Goal: Task Accomplishment & Management: Manage account settings

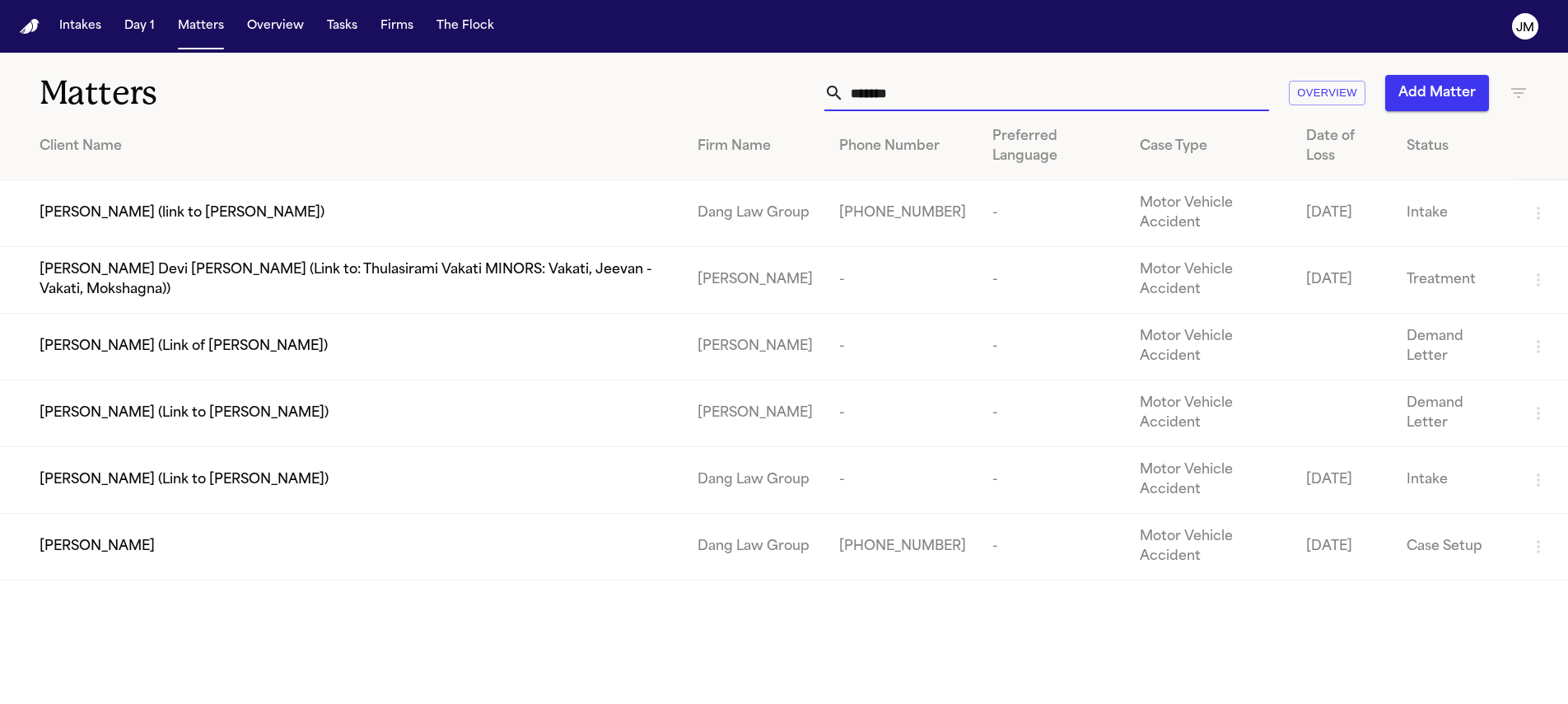
click at [897, 92] on input "*****" at bounding box center [1057, 93] width 425 height 36
click at [897, 93] on input "*****" at bounding box center [1057, 93] width 425 height 36
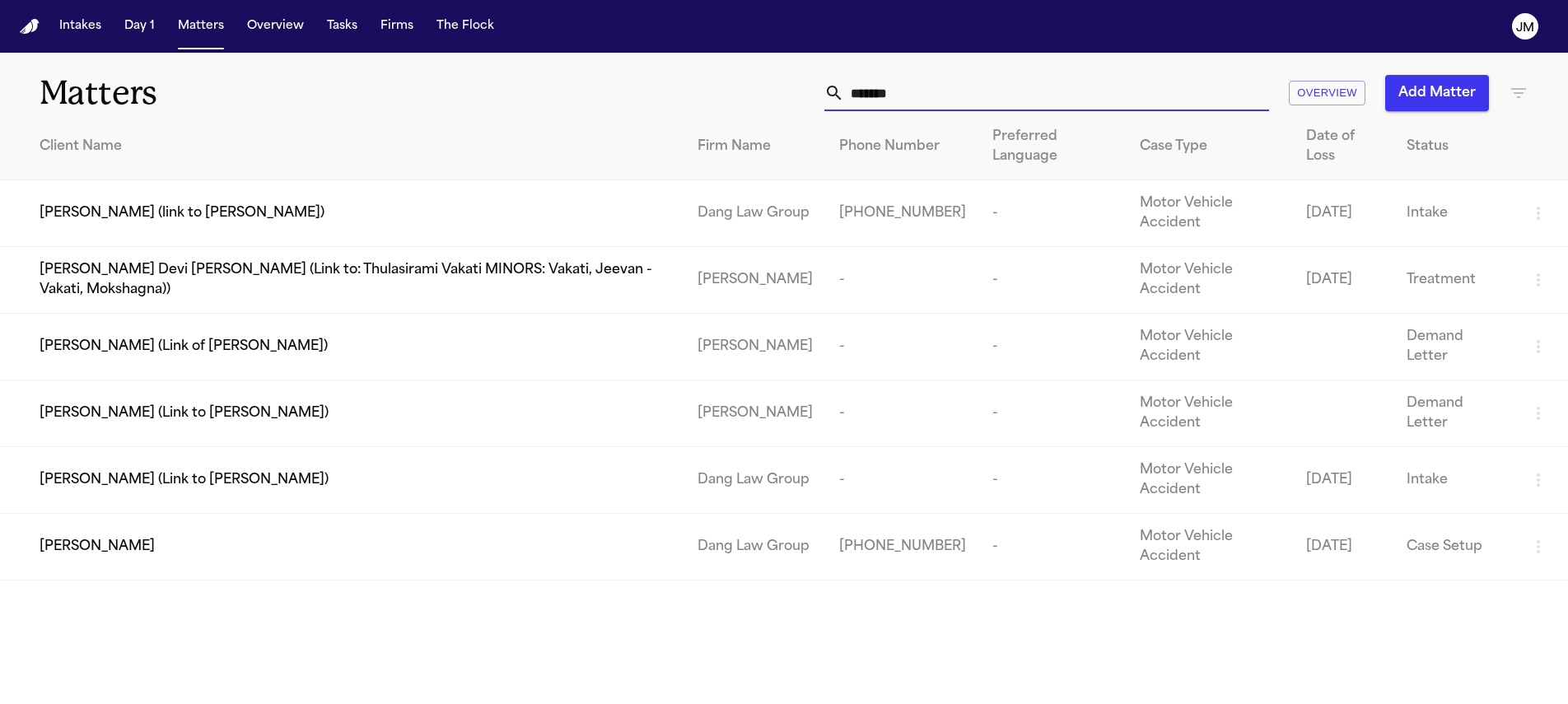
click at [898, 97] on input "*****" at bounding box center [1057, 93] width 425 height 36
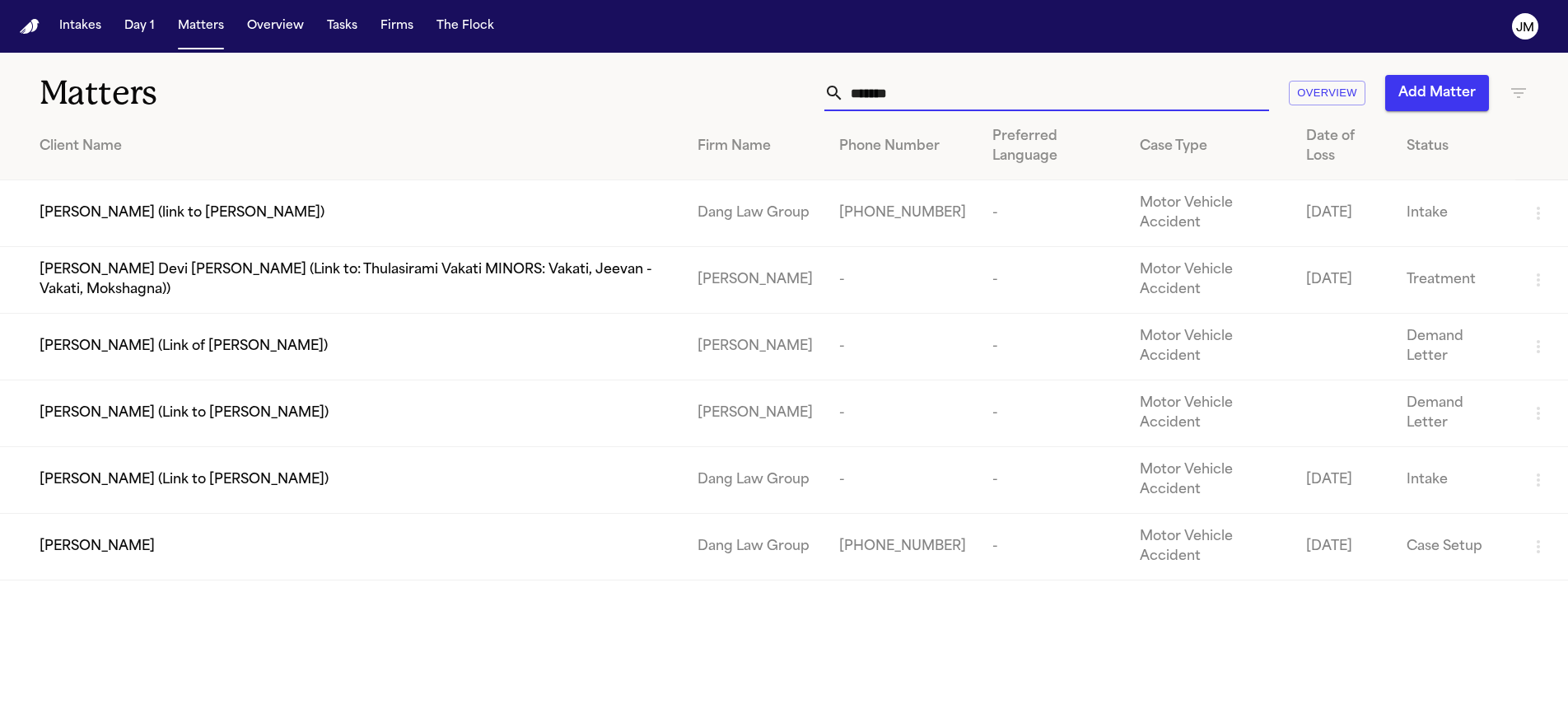
click at [898, 97] on input "*****" at bounding box center [1057, 93] width 425 height 36
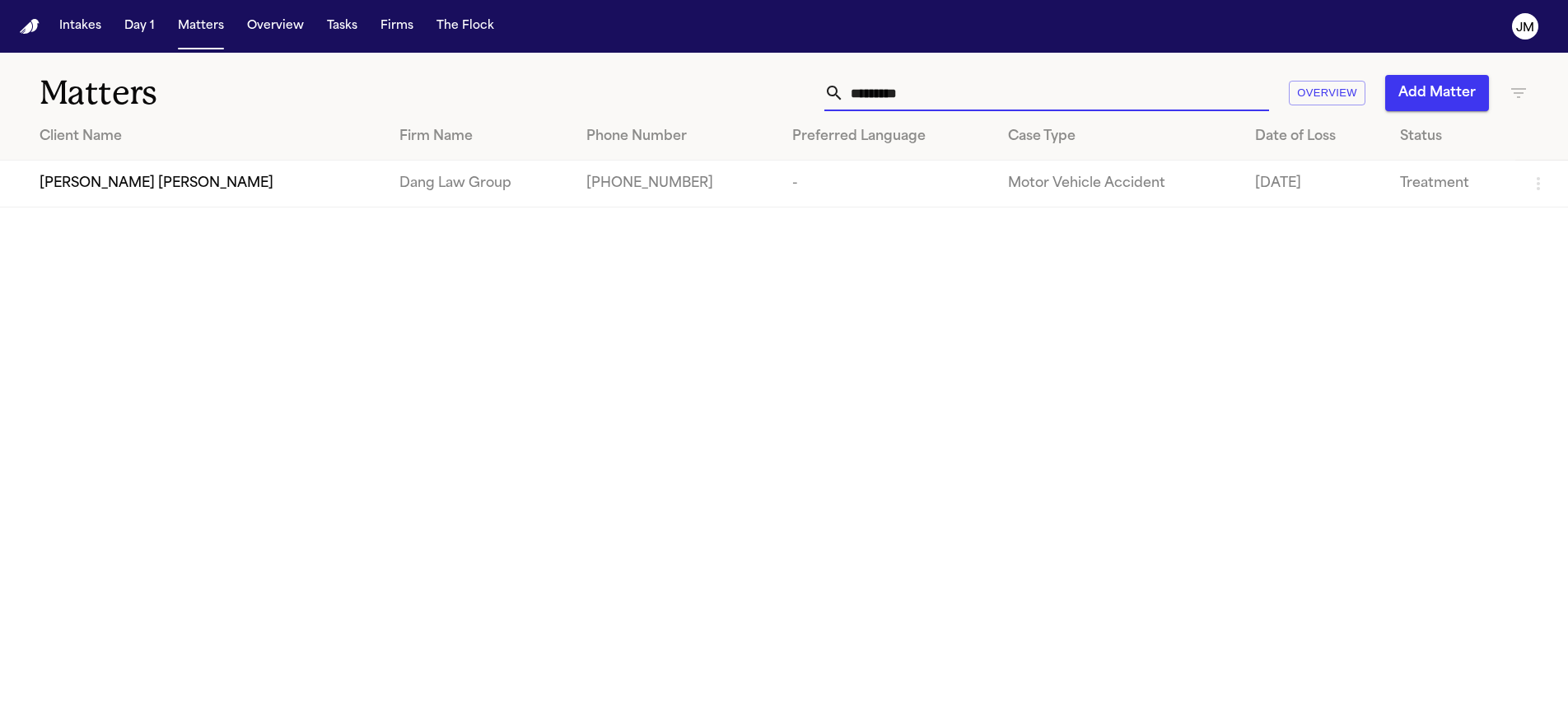
type input "*********"
click at [250, 179] on div "[PERSON_NAME] [PERSON_NAME]" at bounding box center [206, 183] width 333 height 20
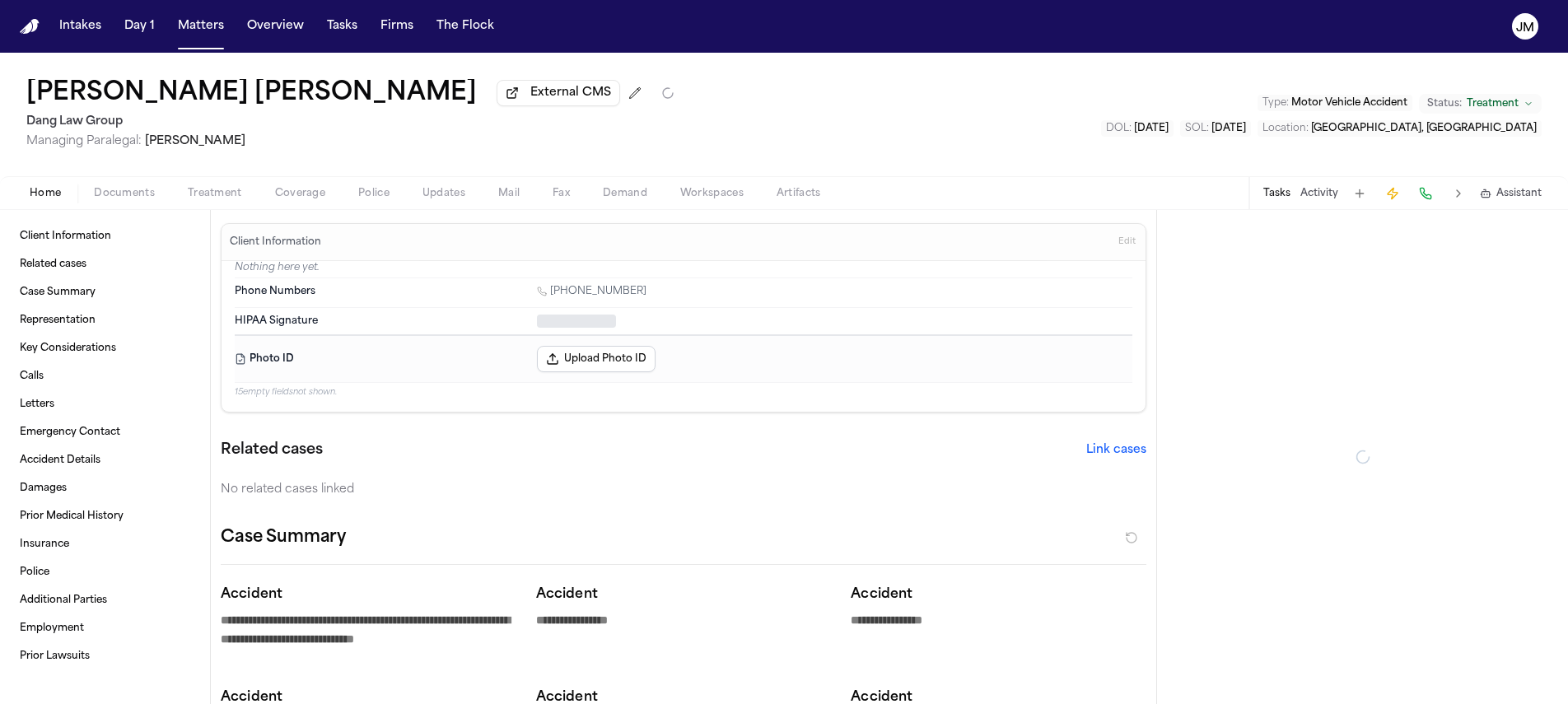
type textarea "*"
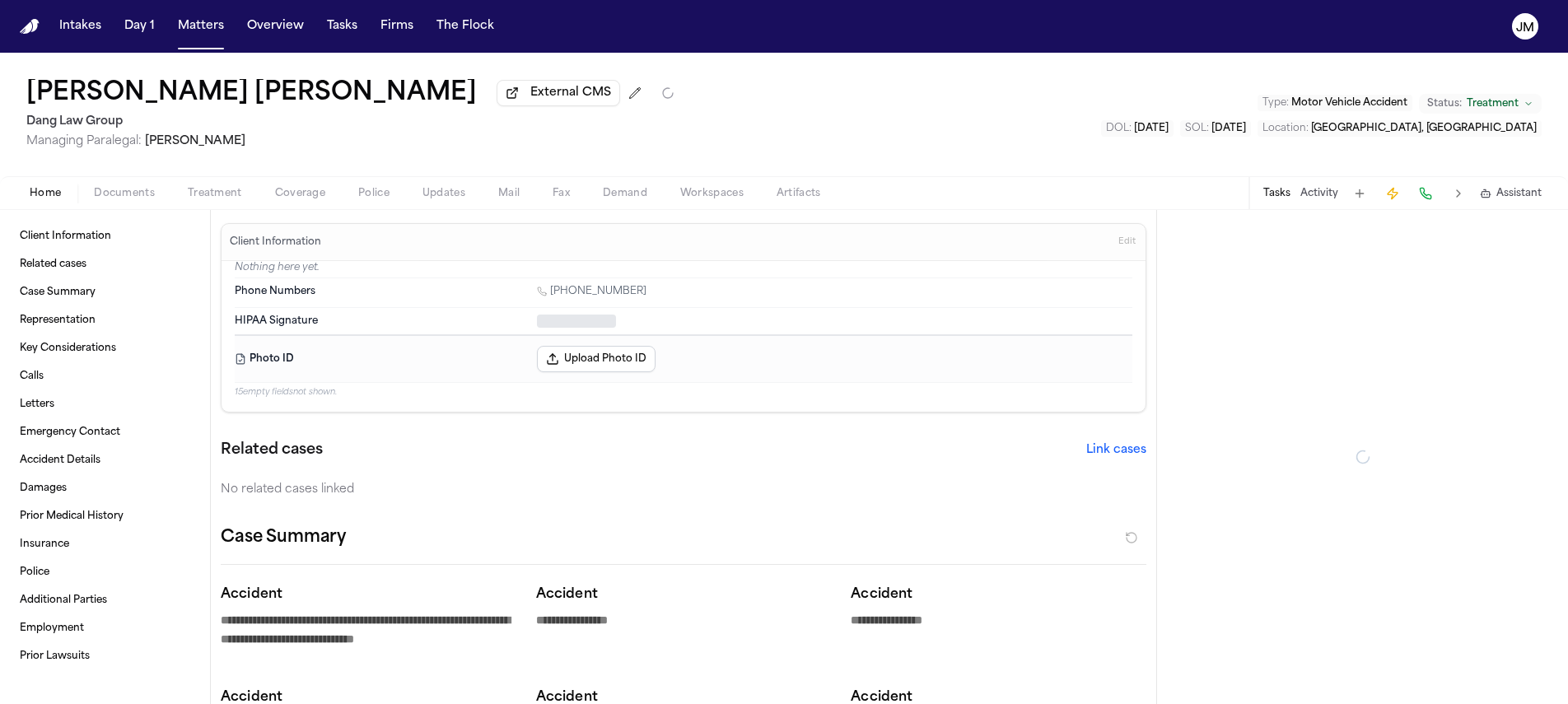
type textarea "*"
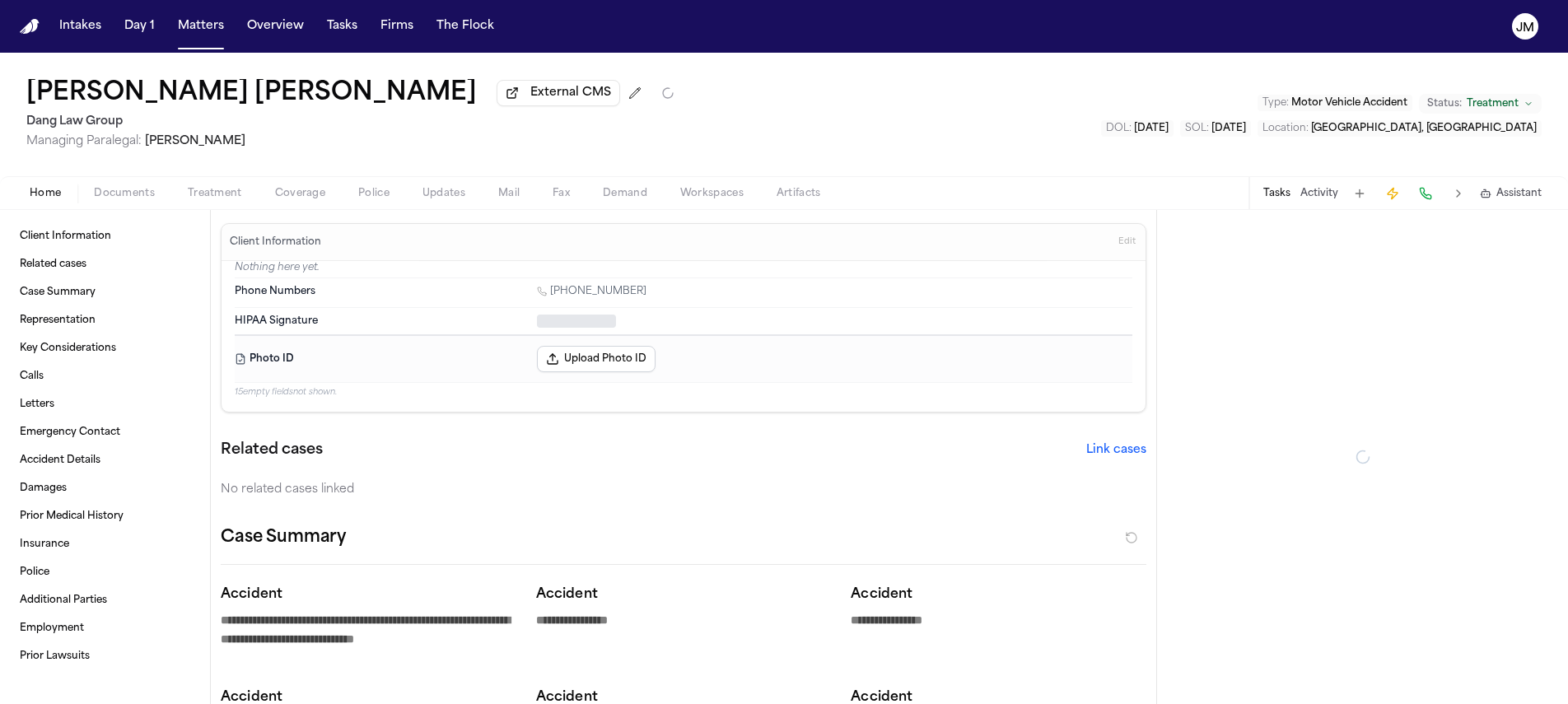
type textarea "*"
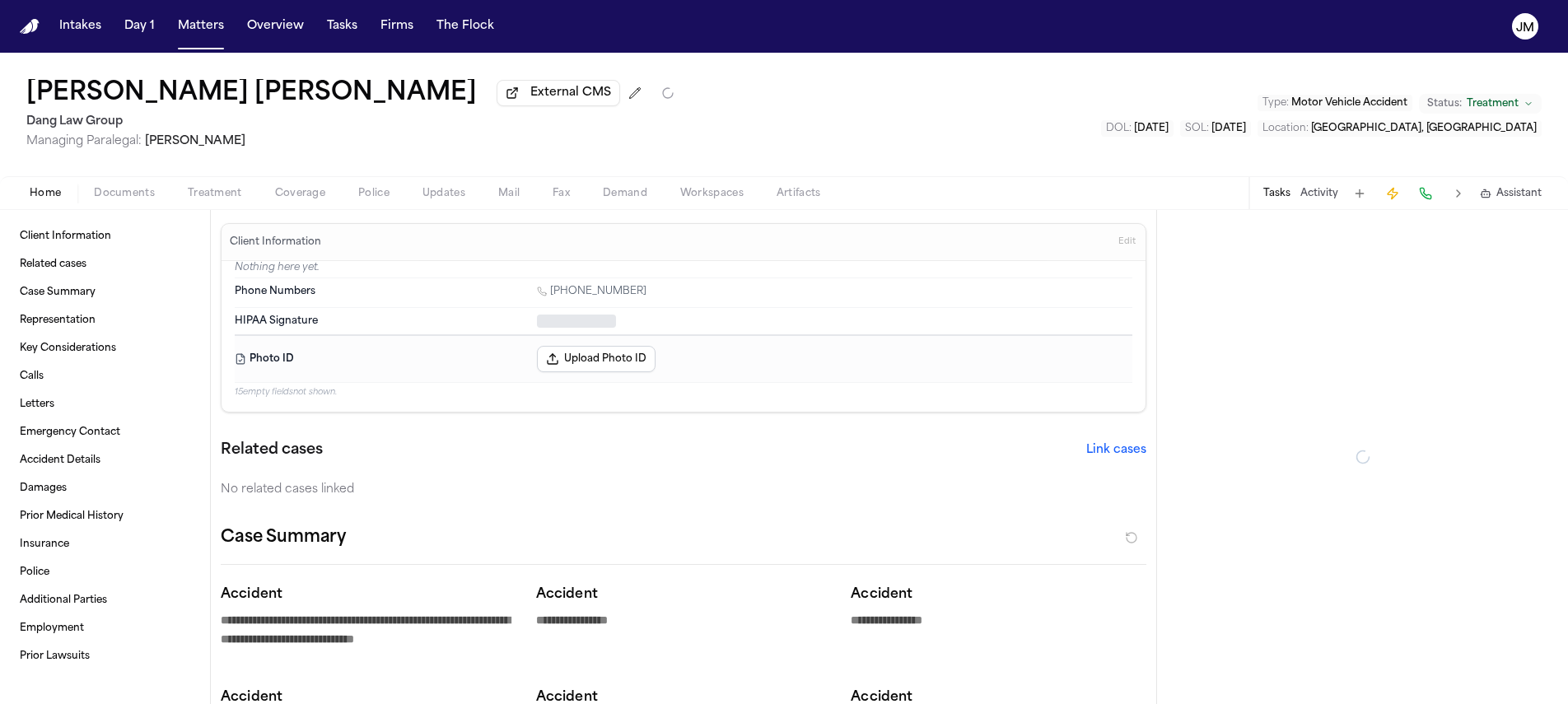
type textarea "*"
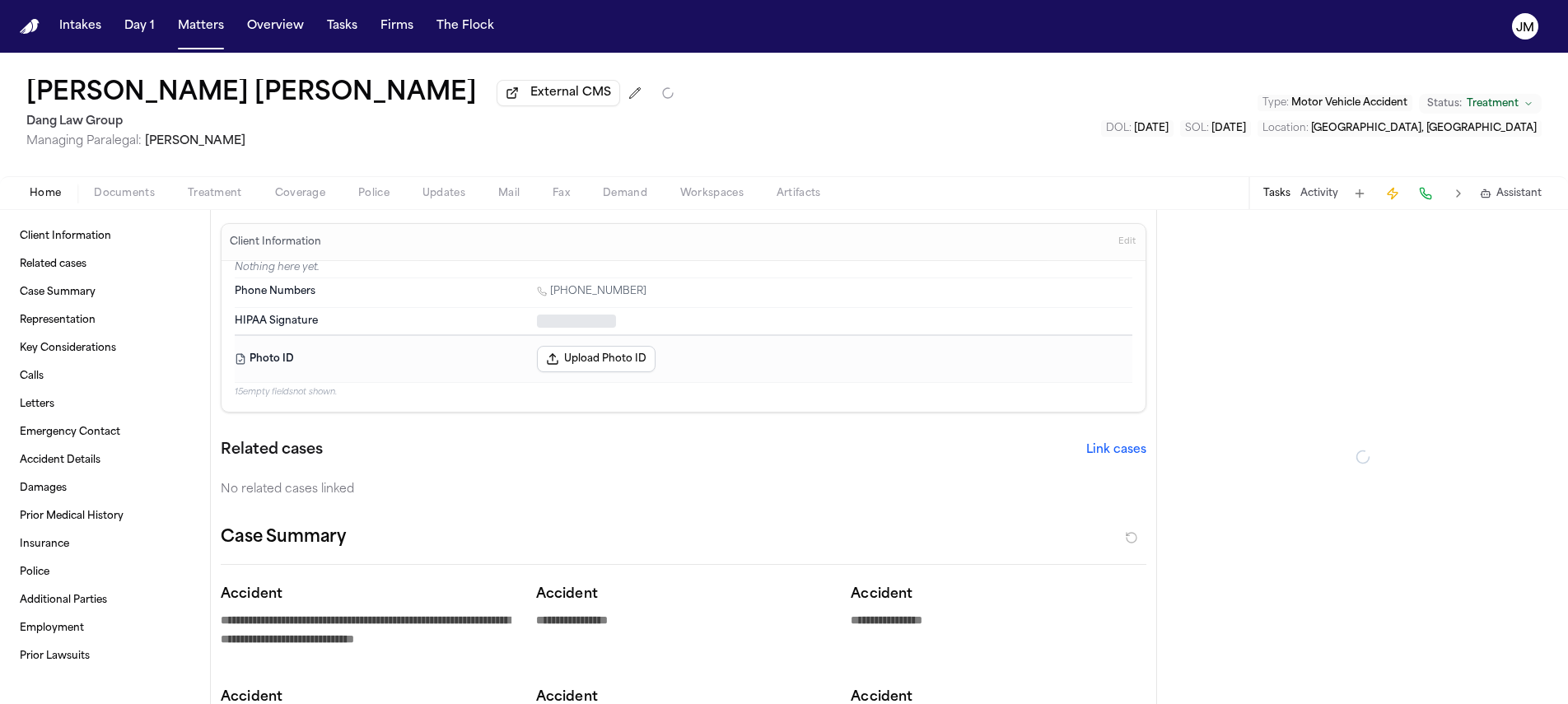
type textarea "*"
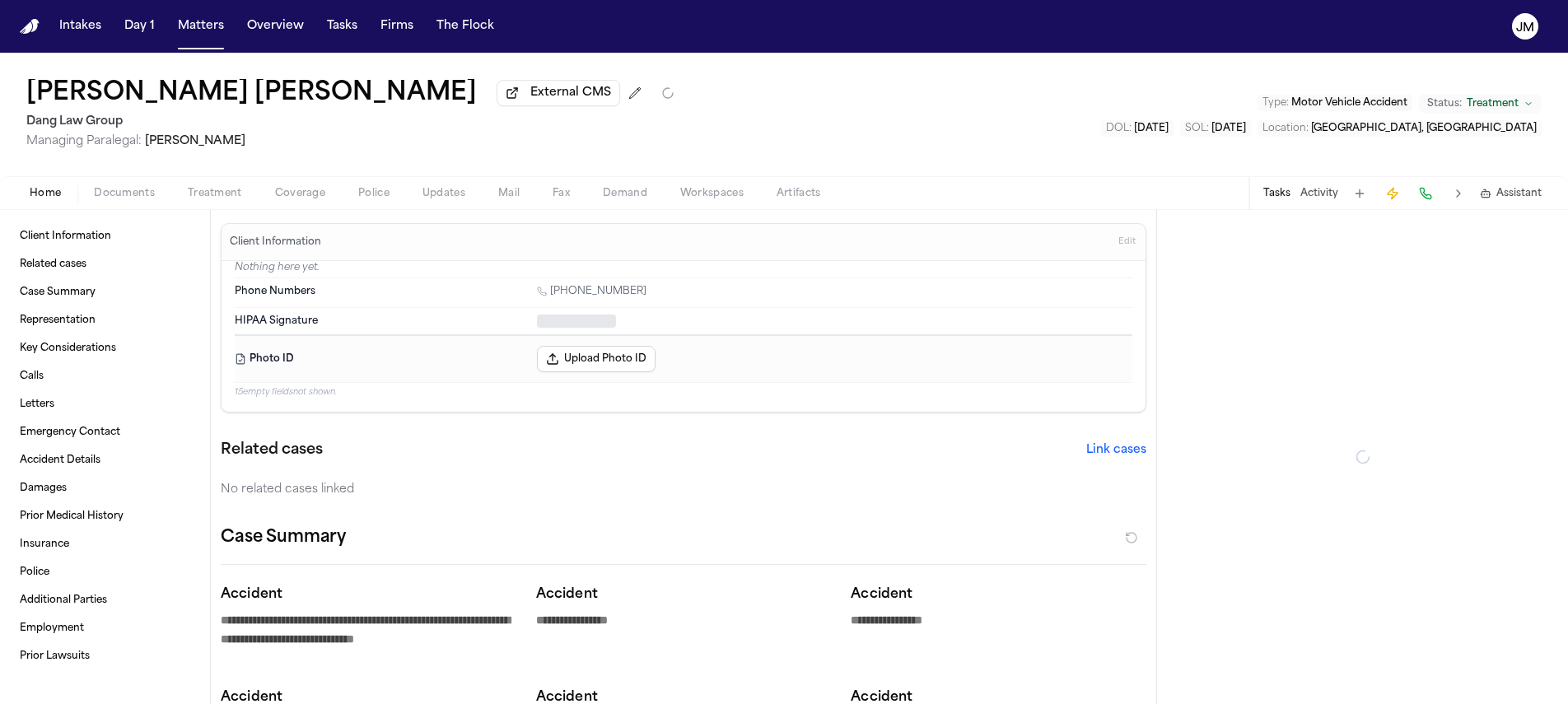
type textarea "*"
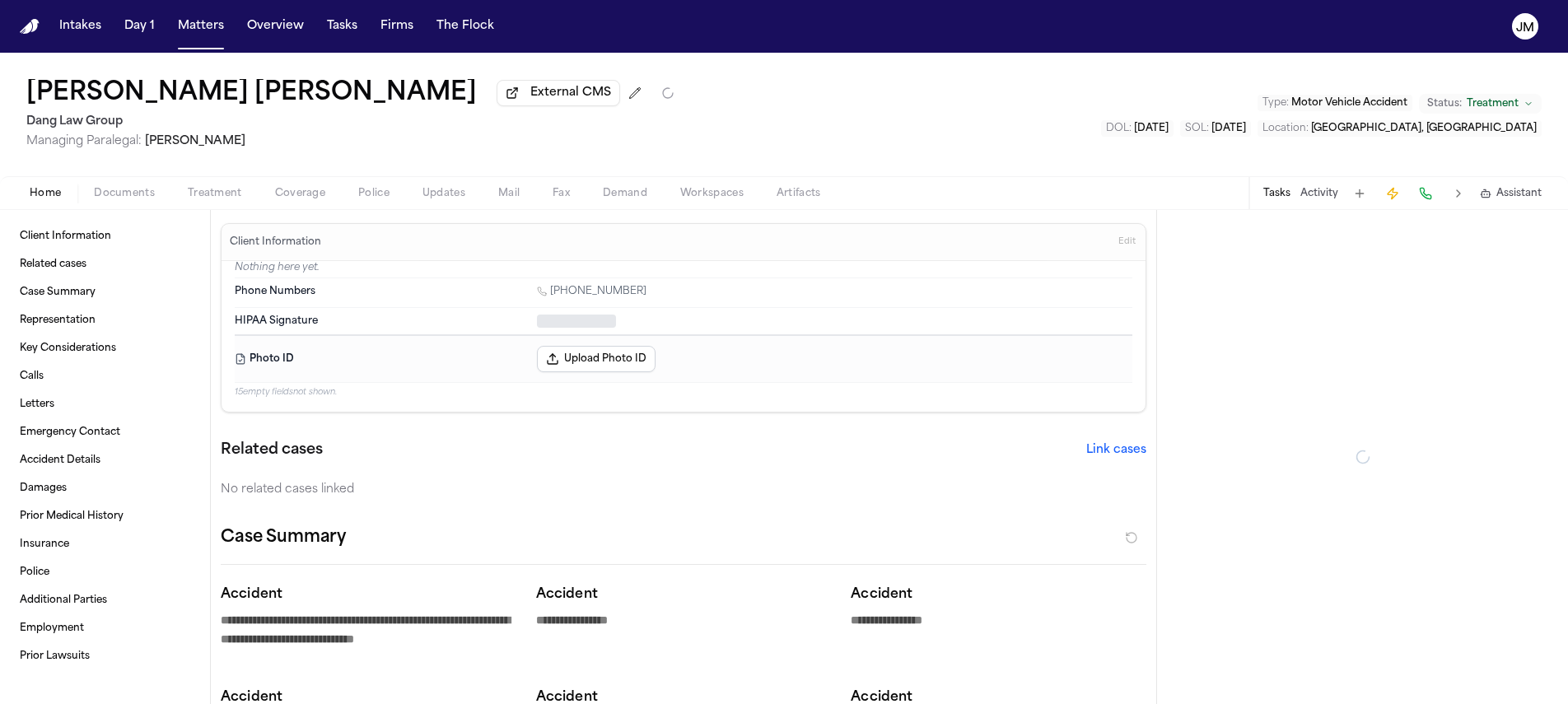
type textarea "*"
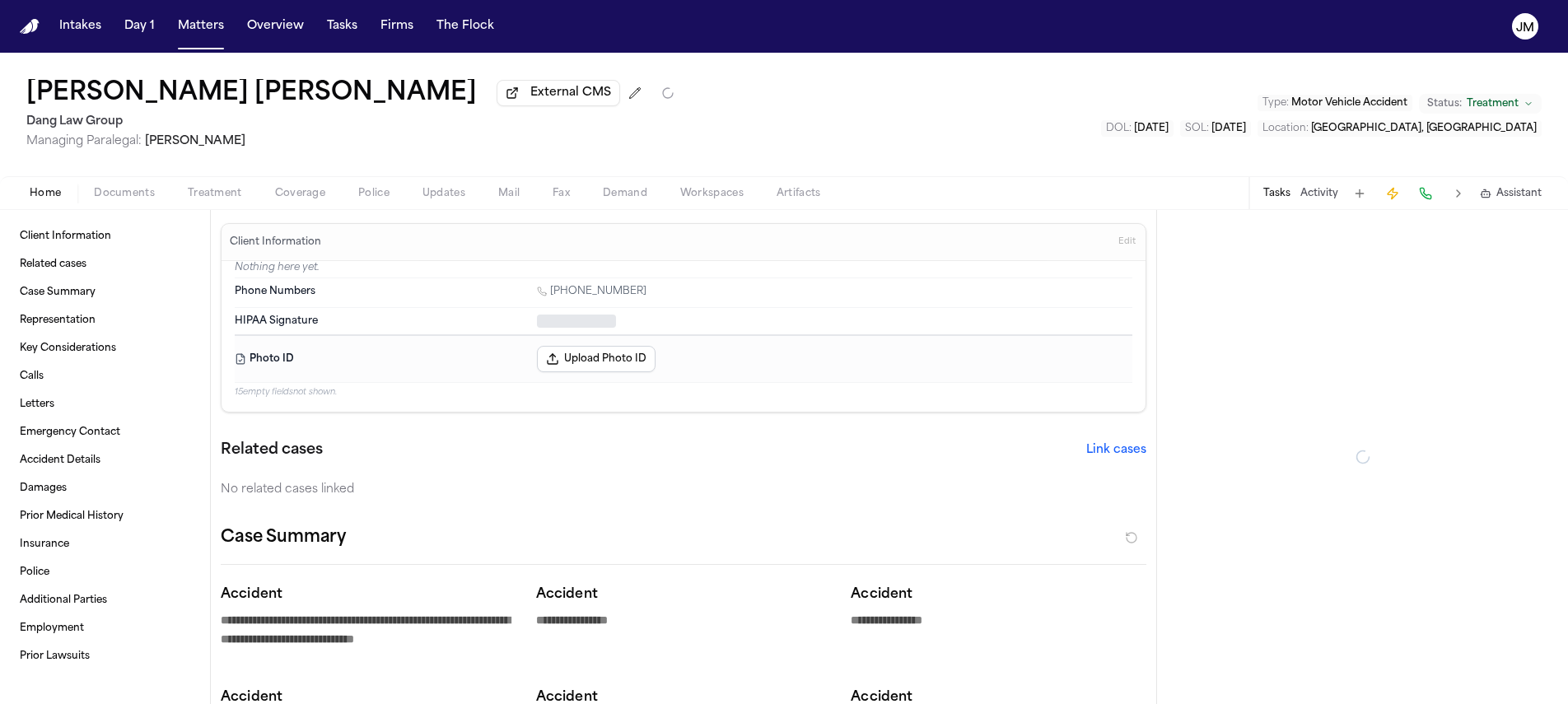
type textarea "*"
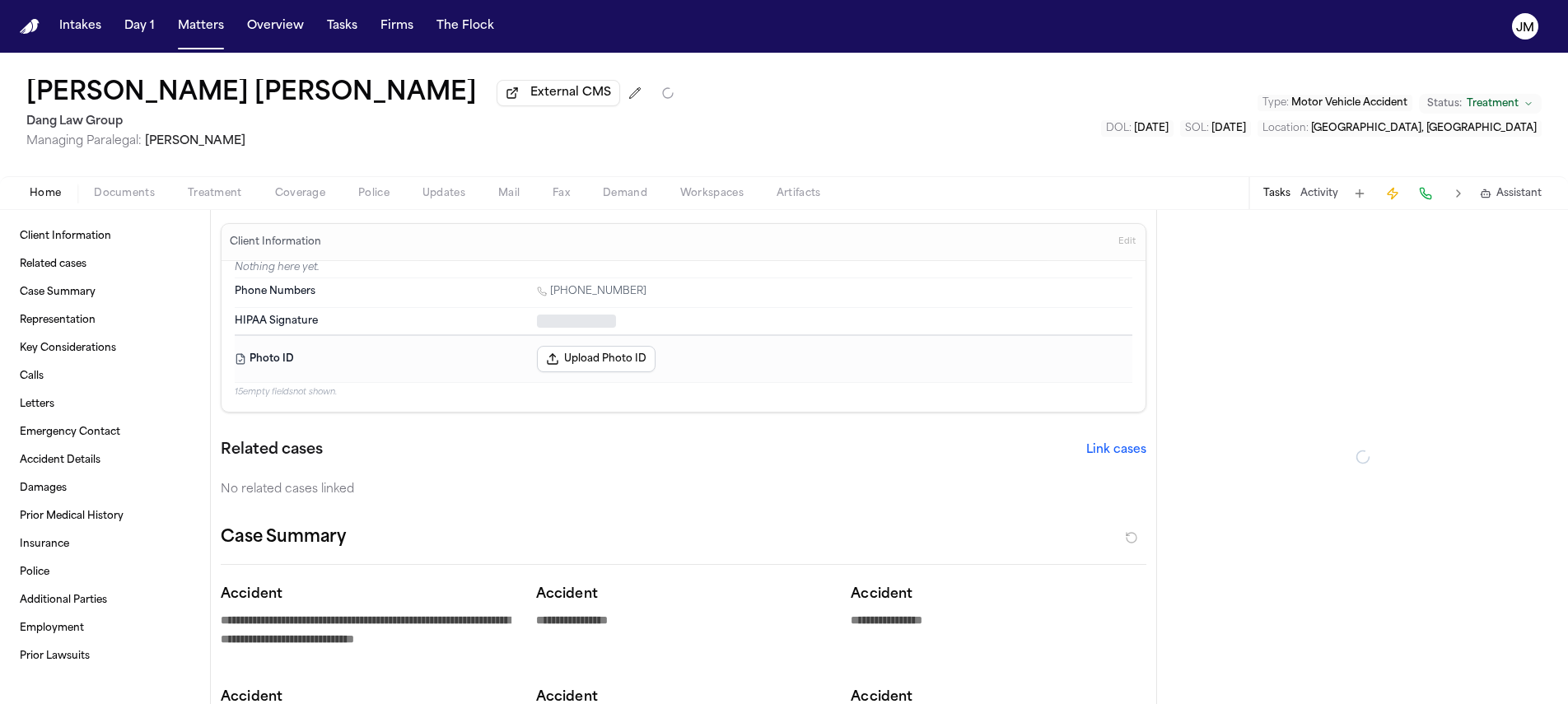
type textarea "*"
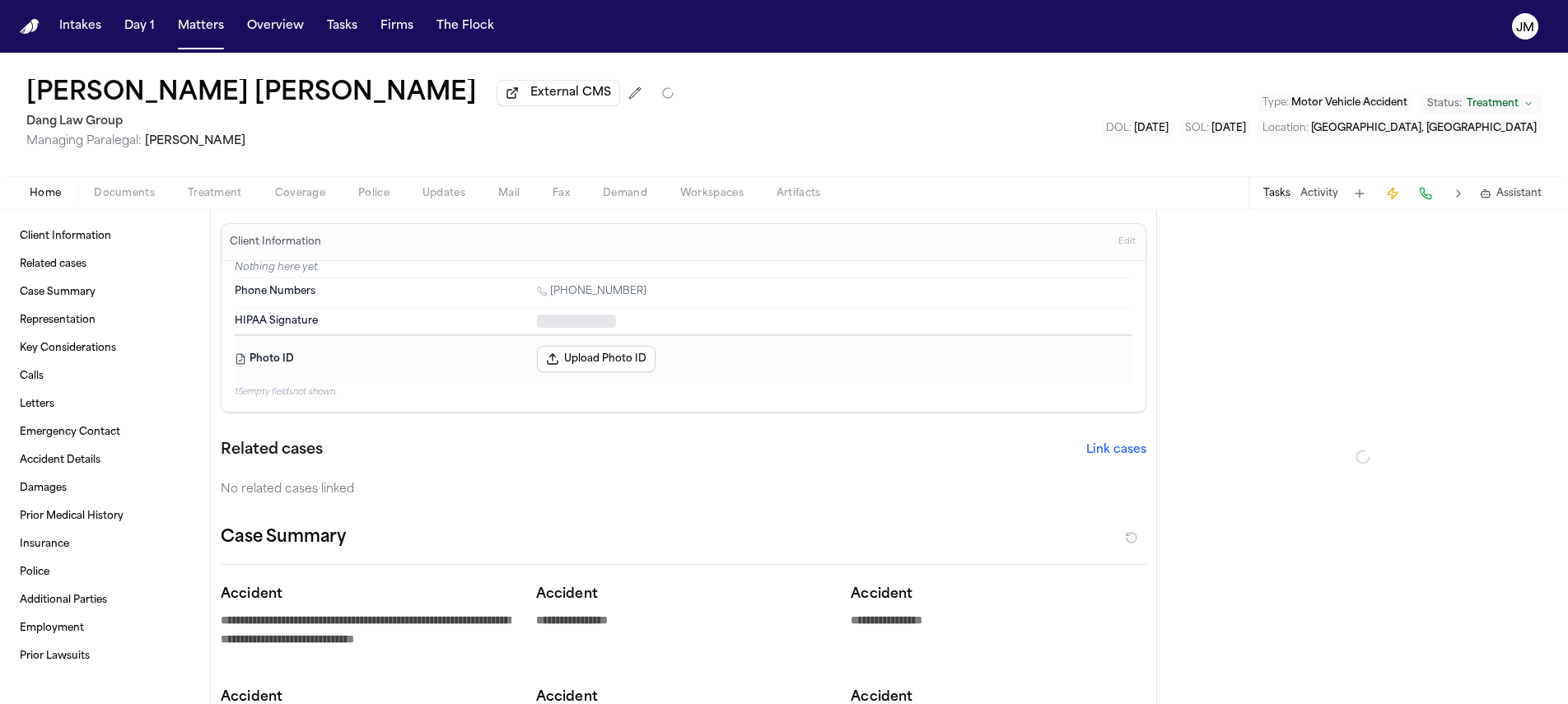
type textarea "*"
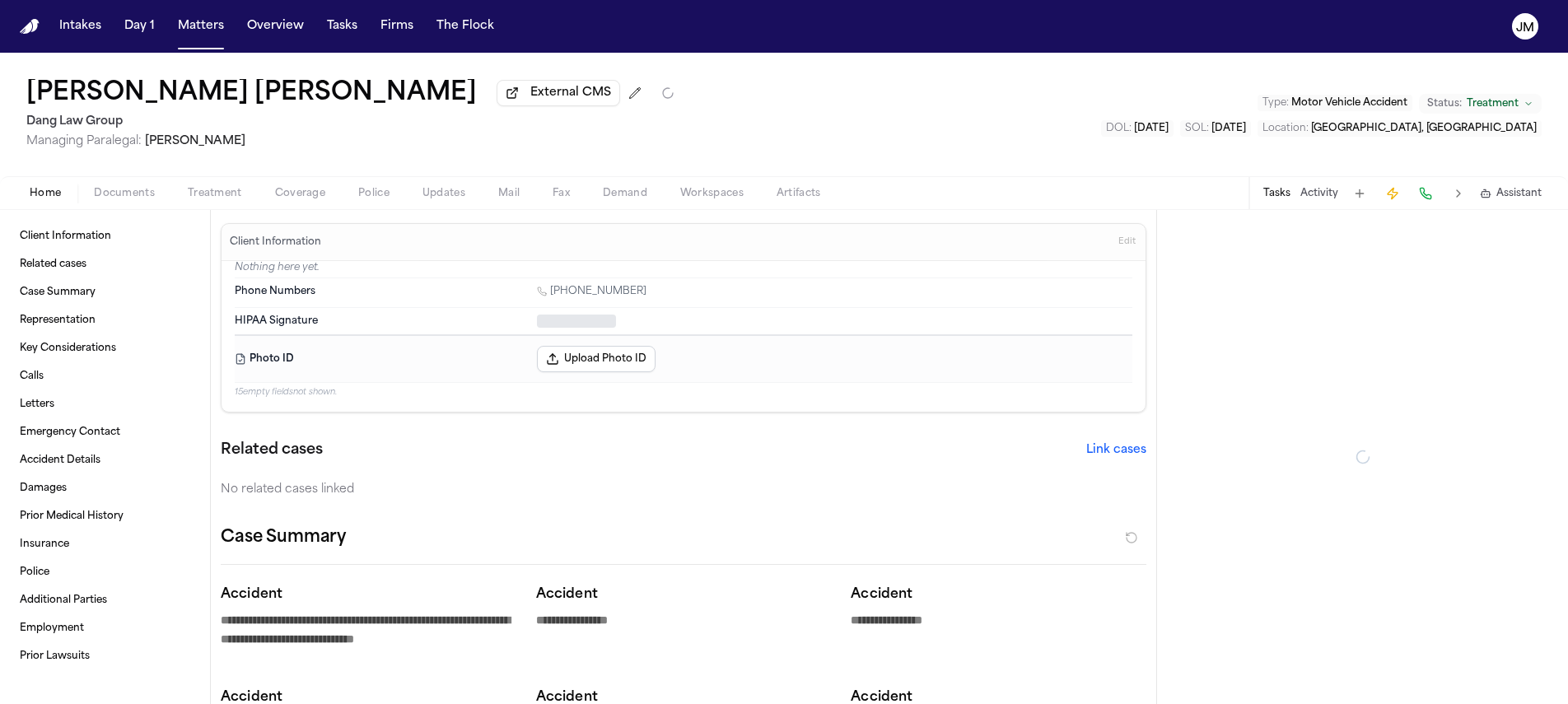
type textarea "*"
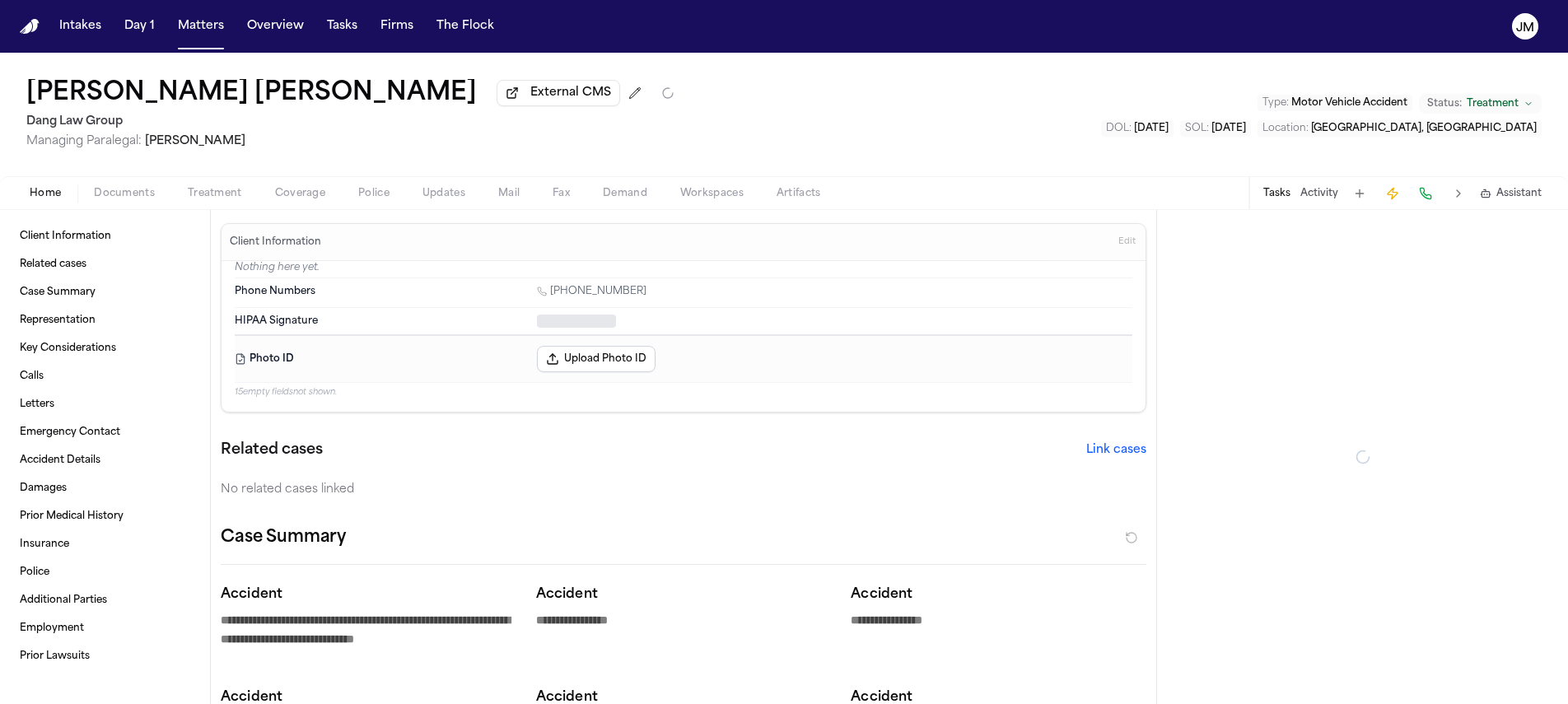
type textarea "*"
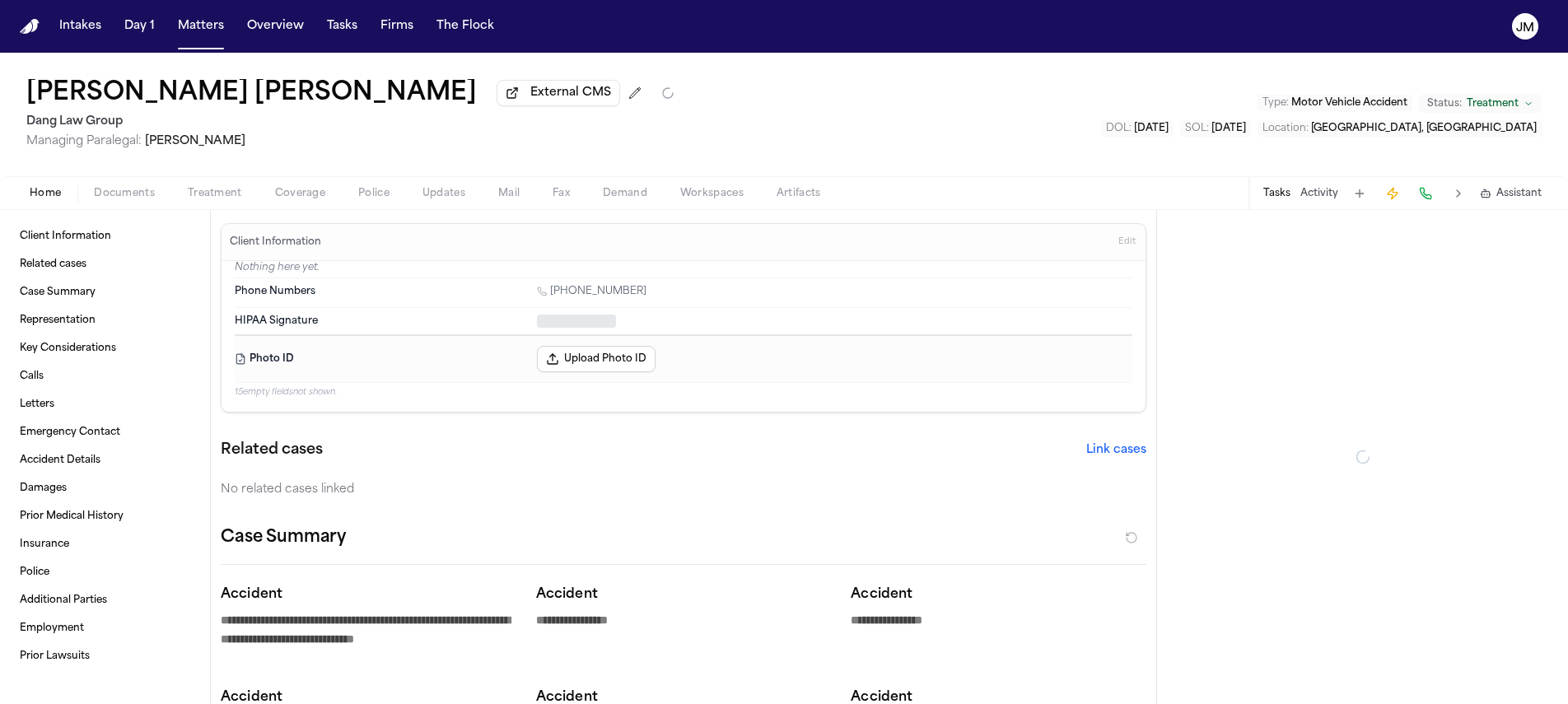
type textarea "*"
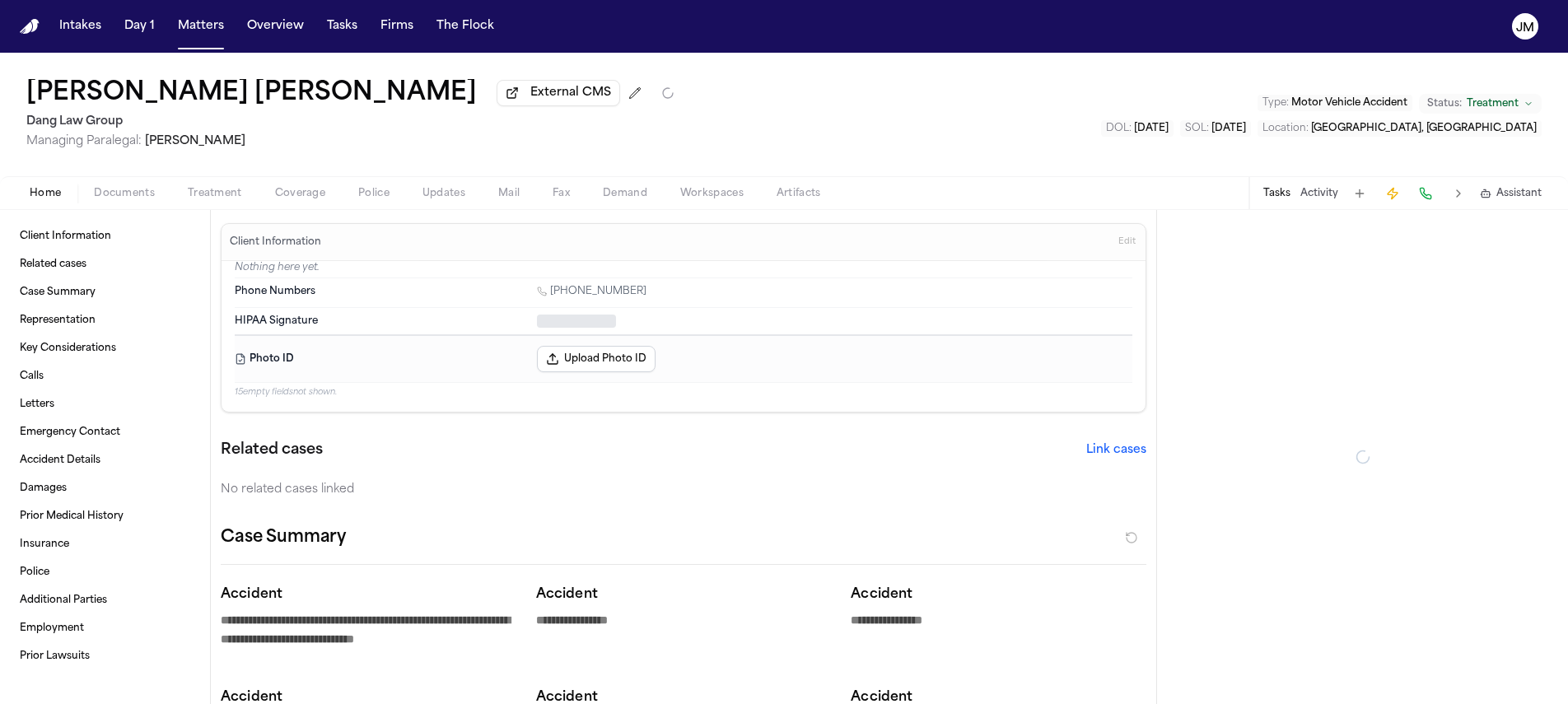
type textarea "*"
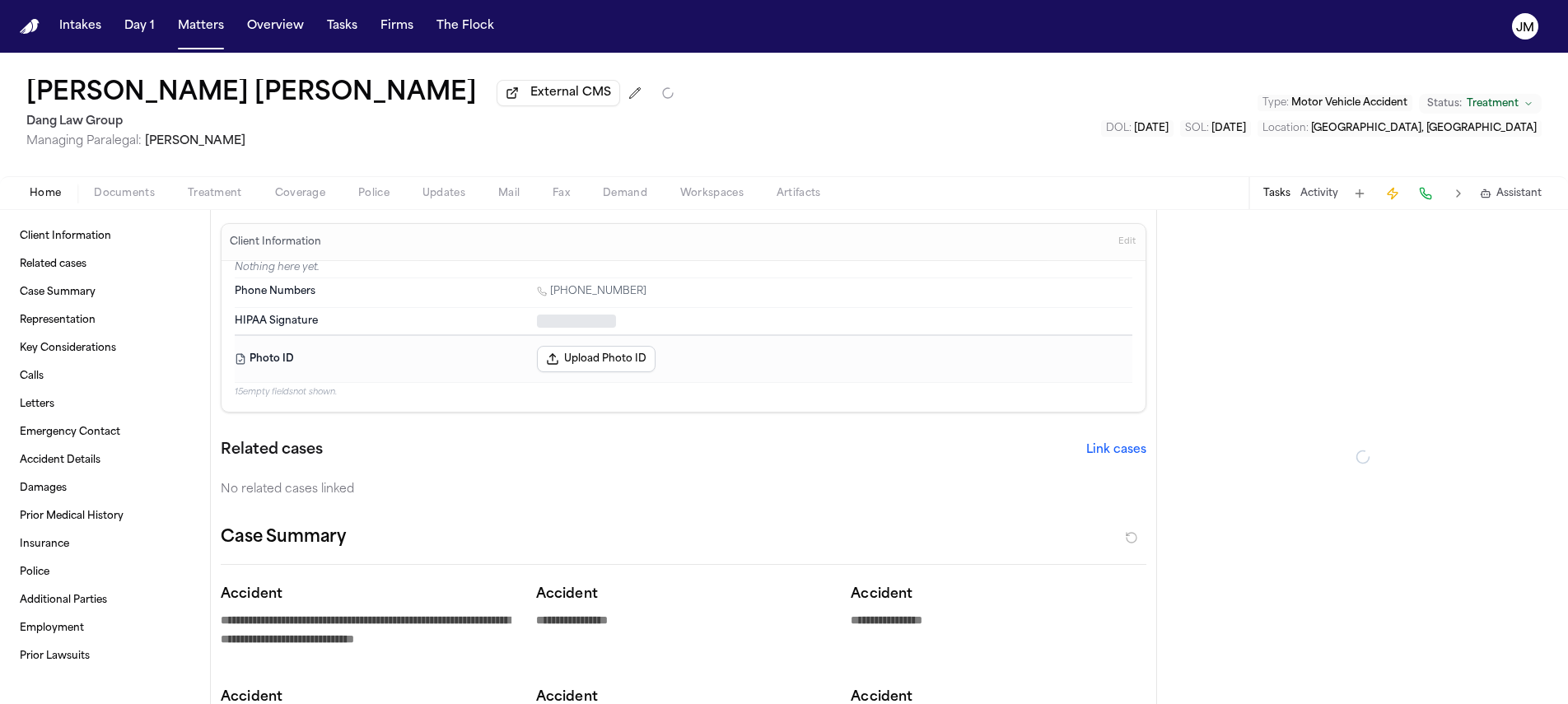
type textarea "*"
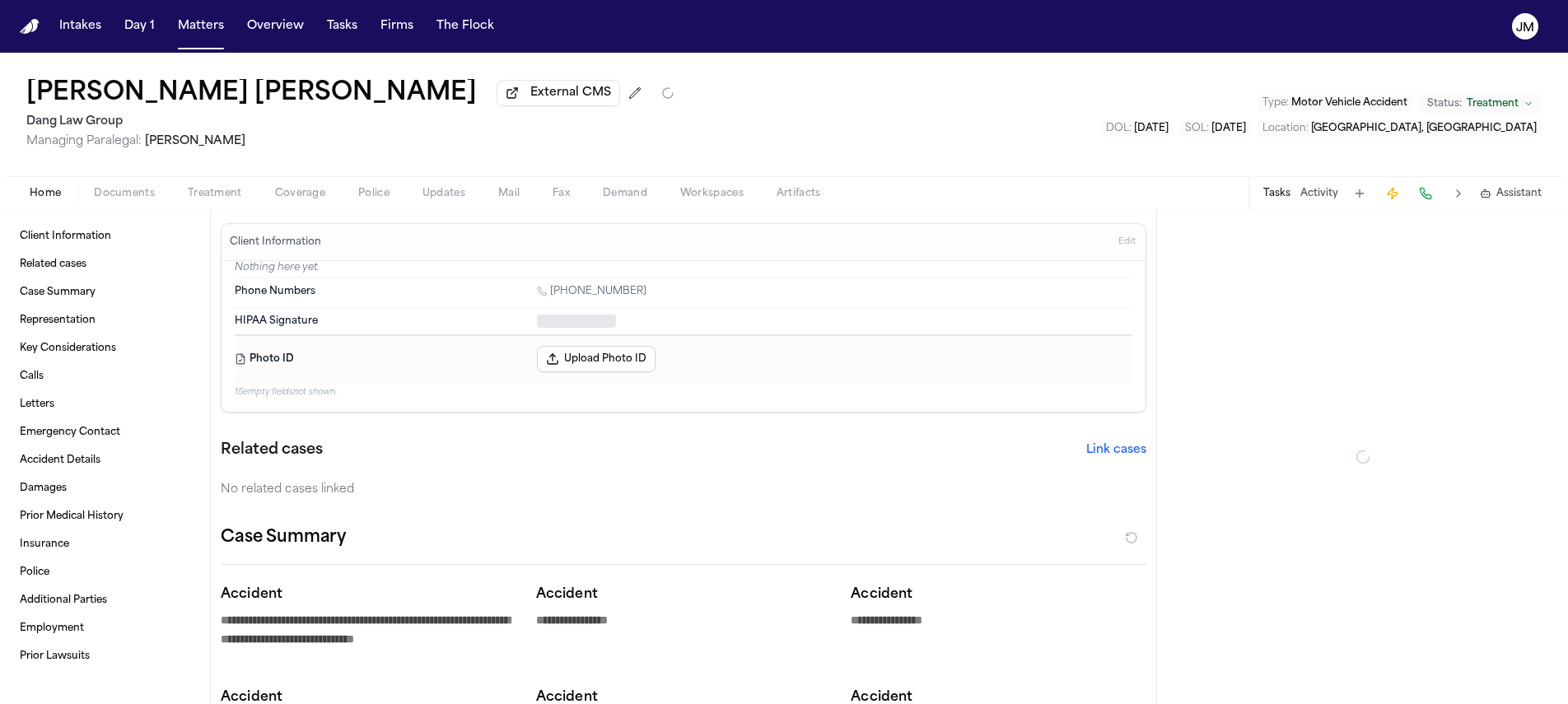
type textarea "*"
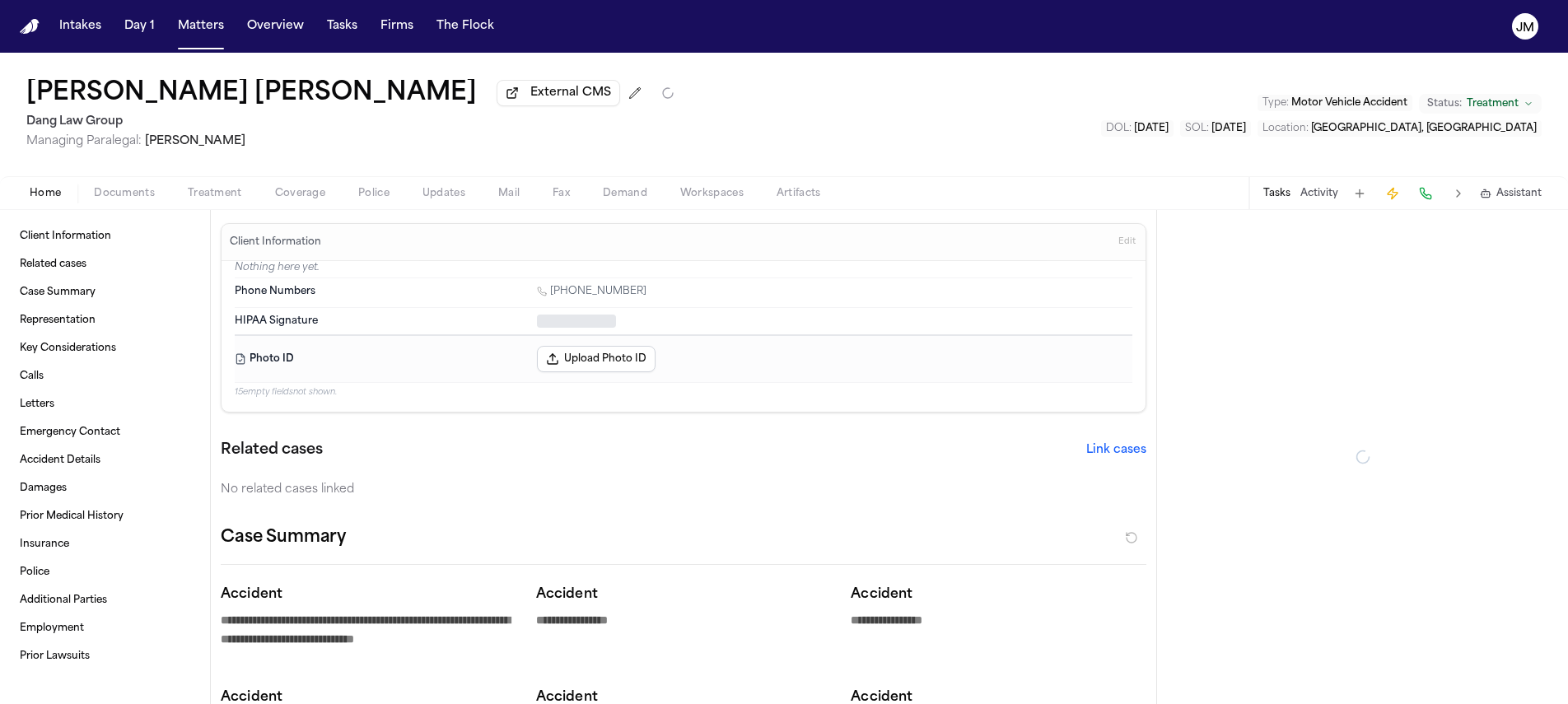
type textarea "*"
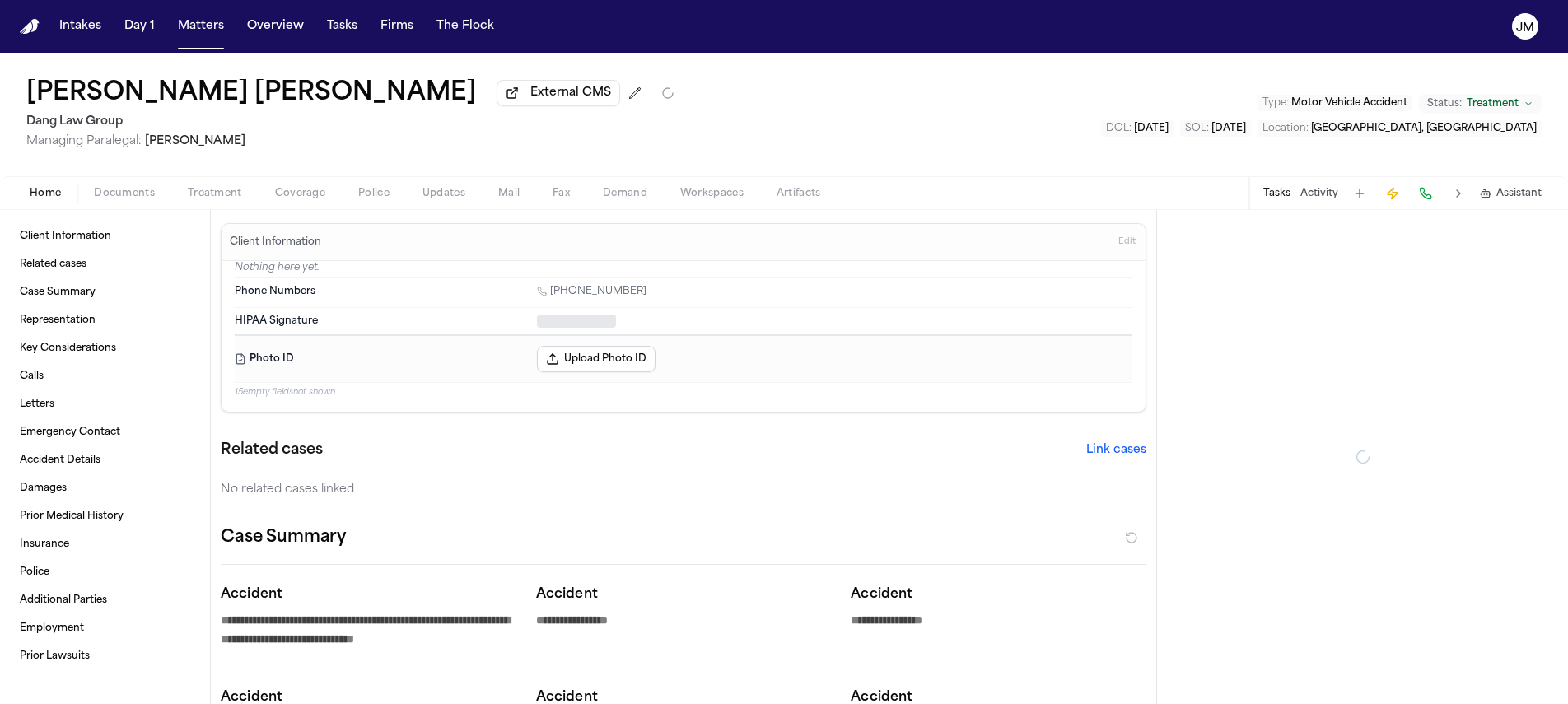
type textarea "*"
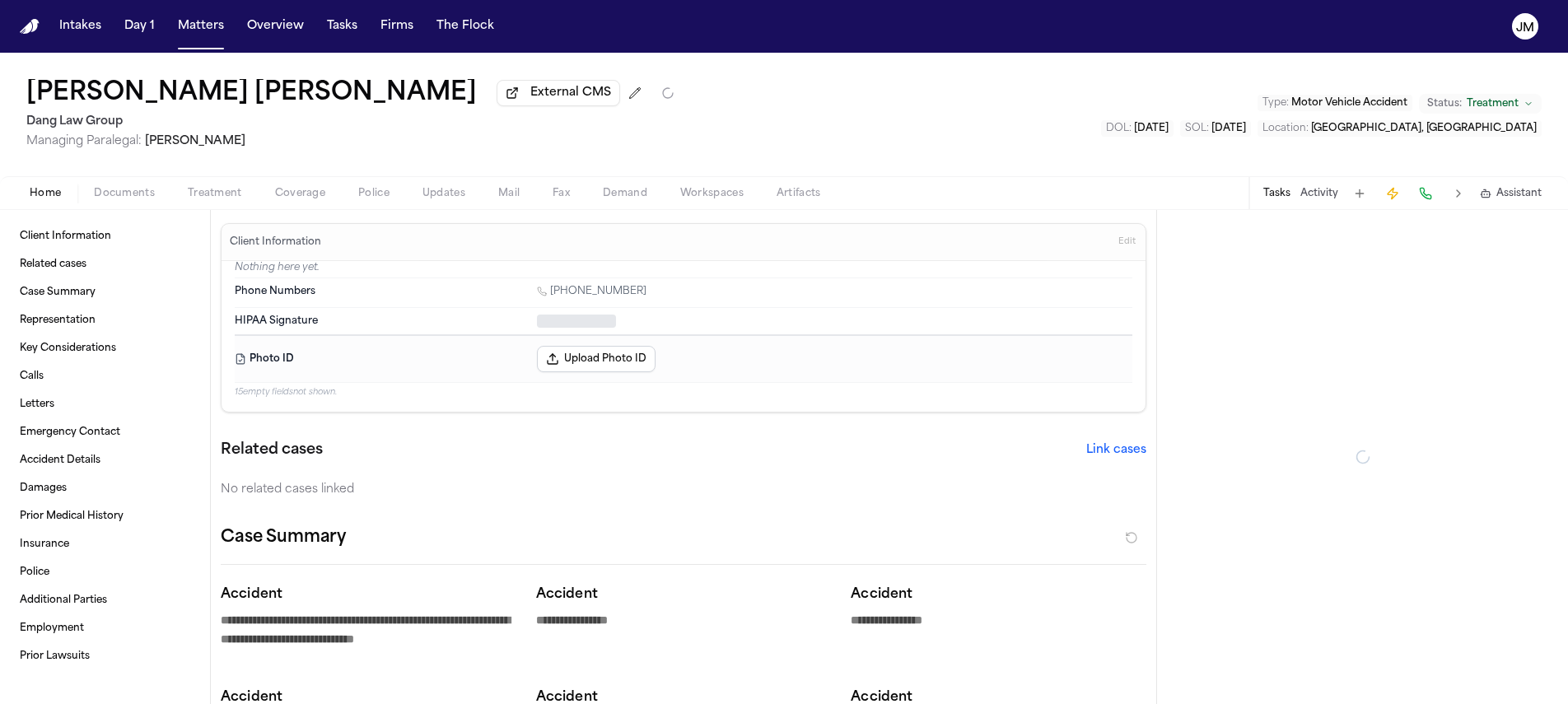
type textarea "*"
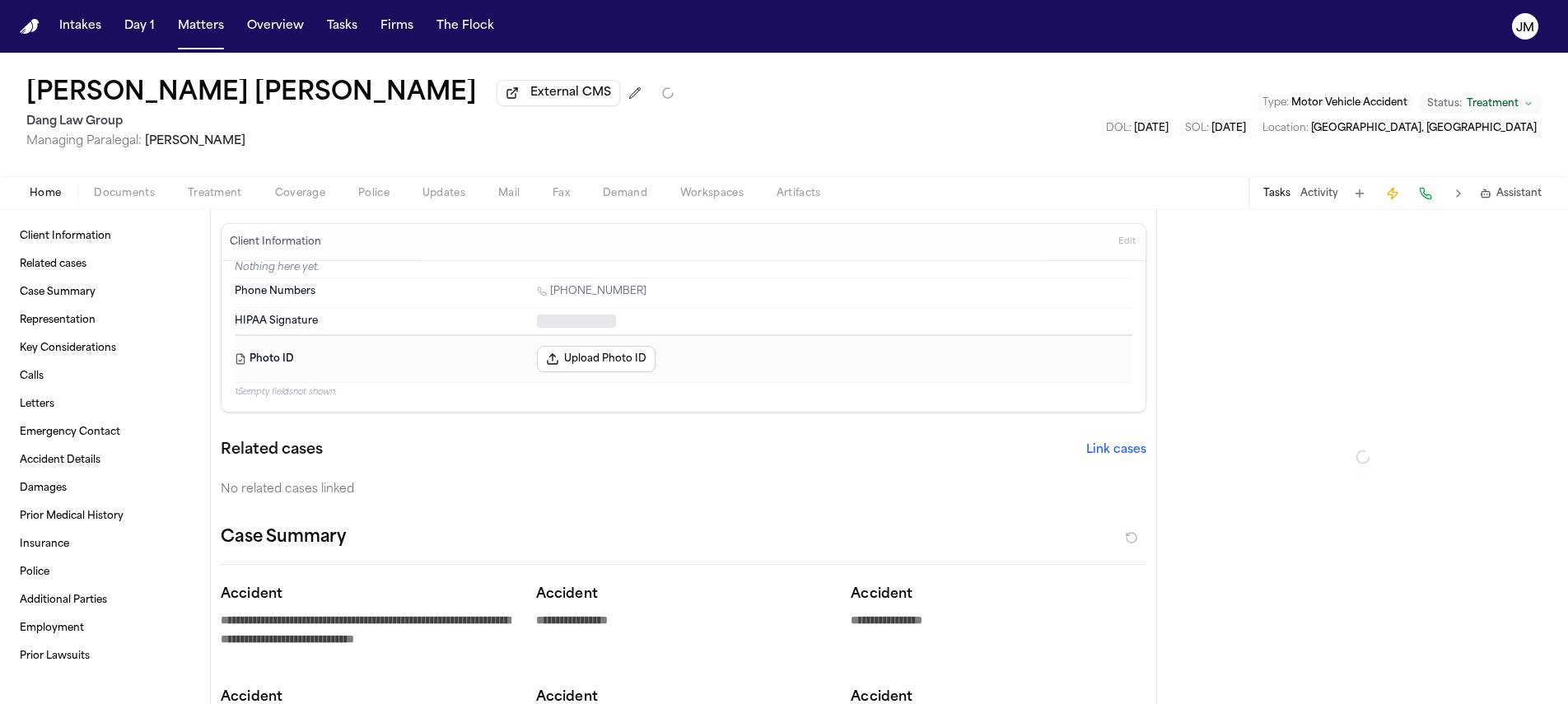
type textarea "*"
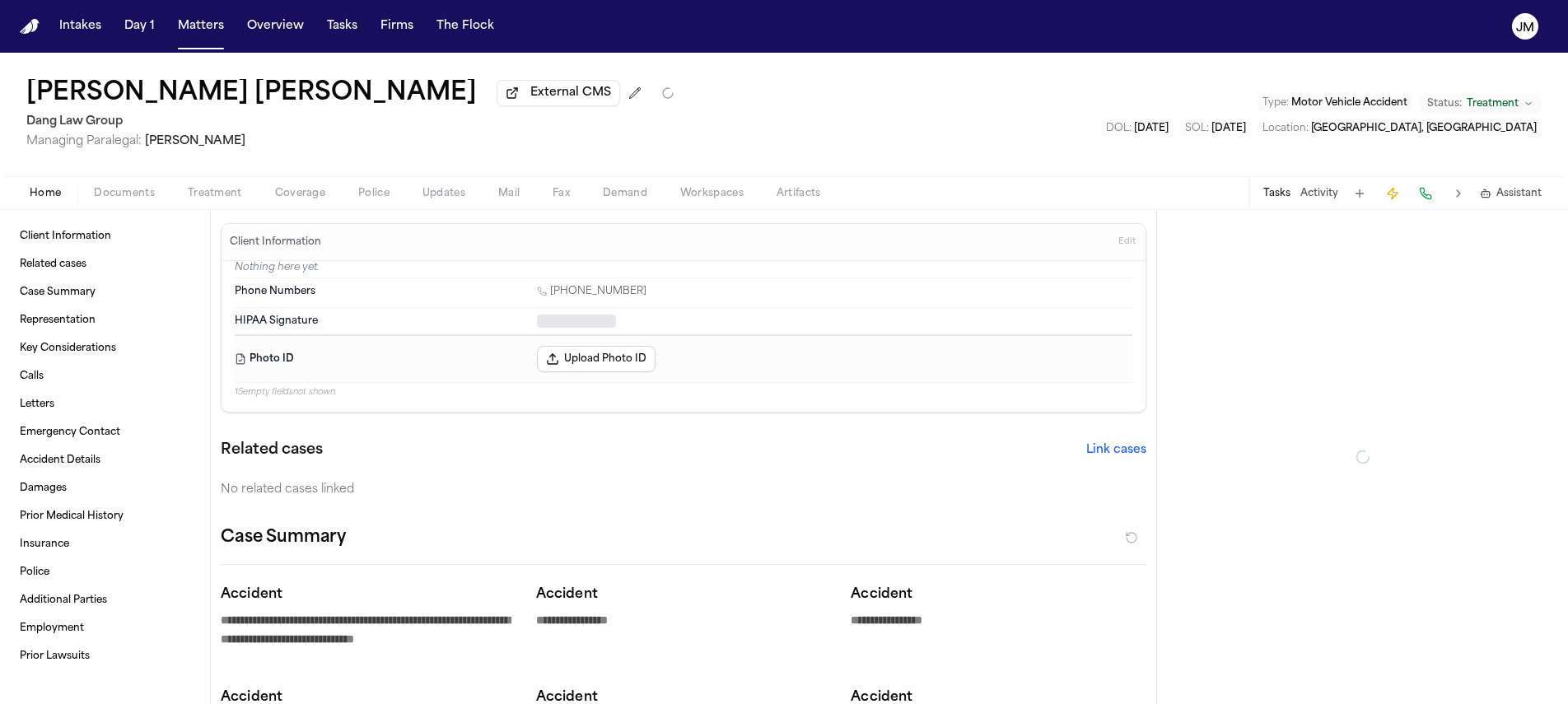
type textarea "*"
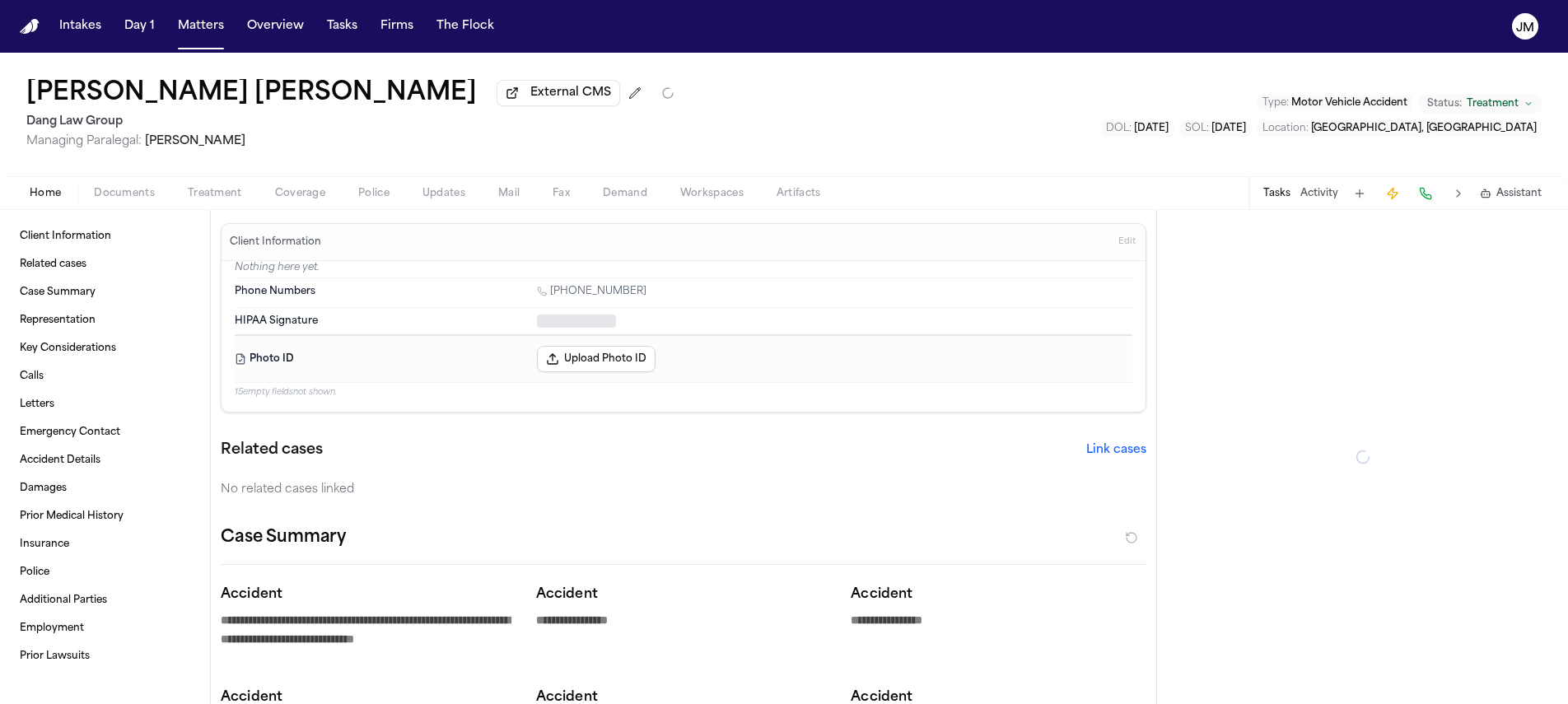
type textarea "*"
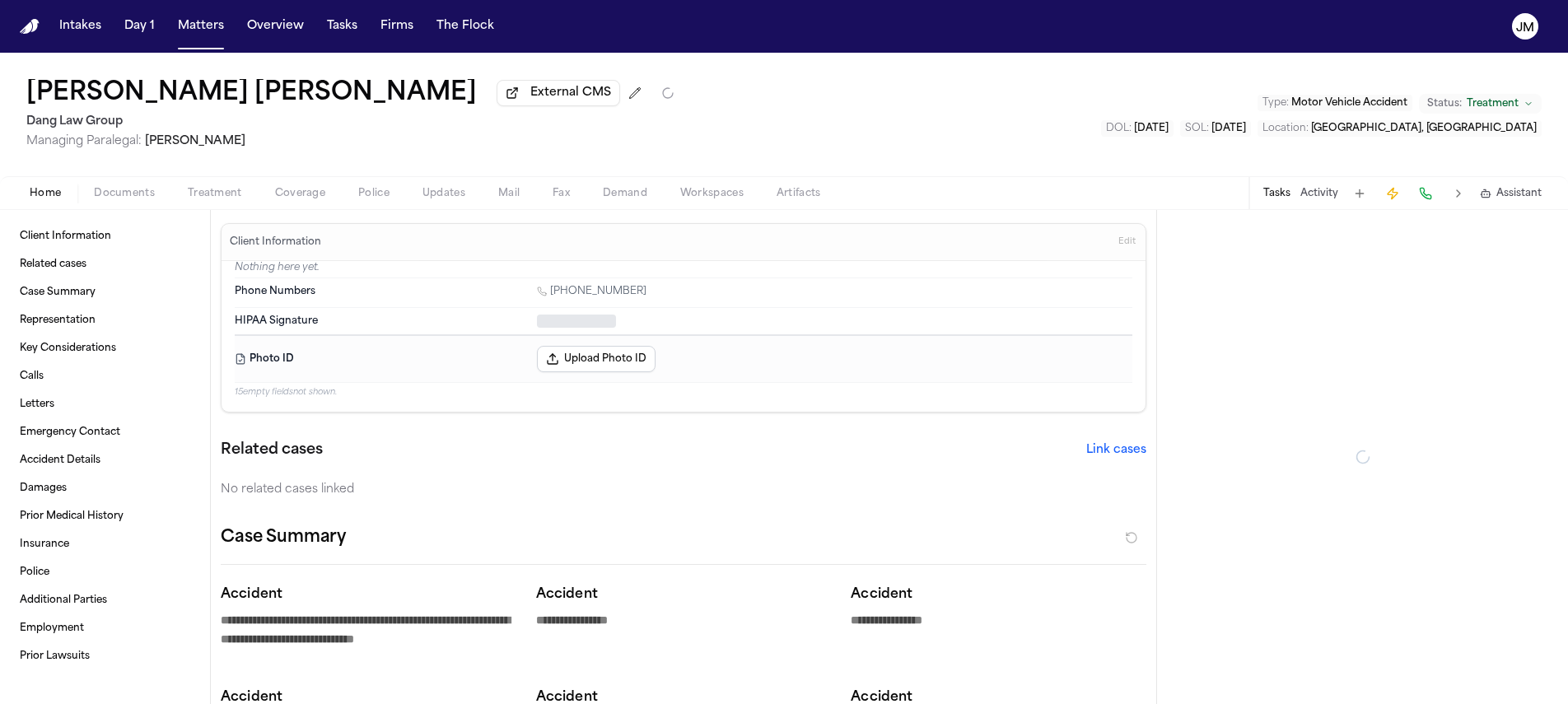
type textarea "*"
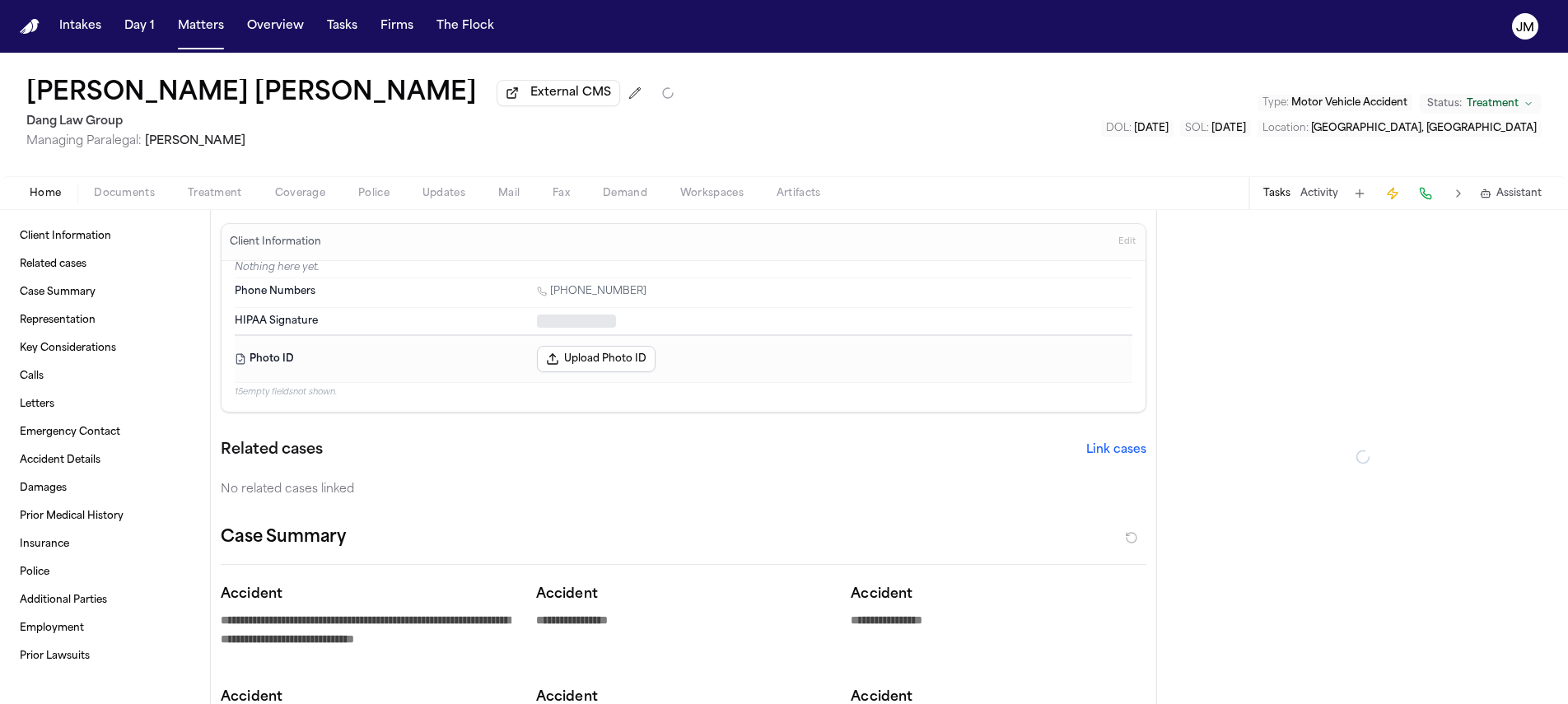
type textarea "*"
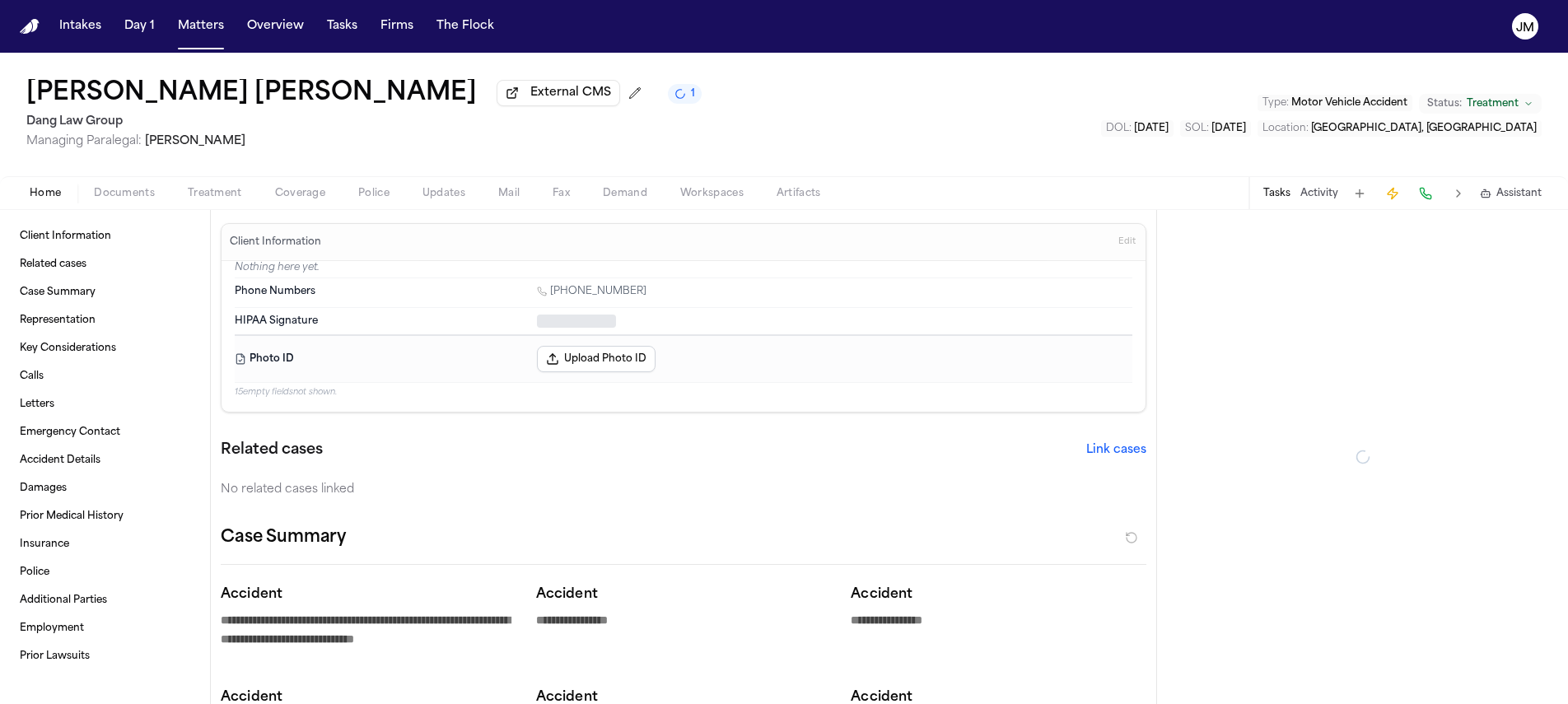
type textarea "*"
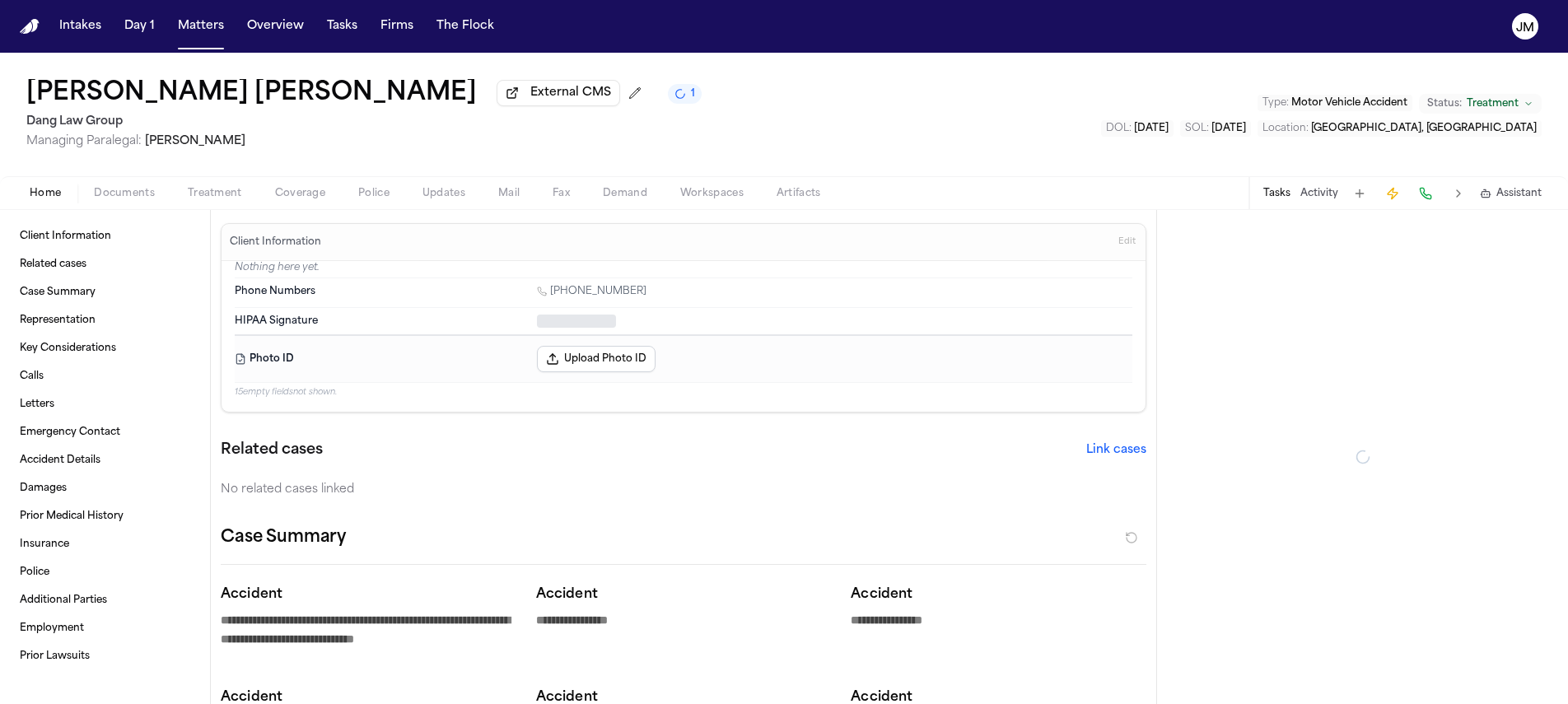
type textarea "*"
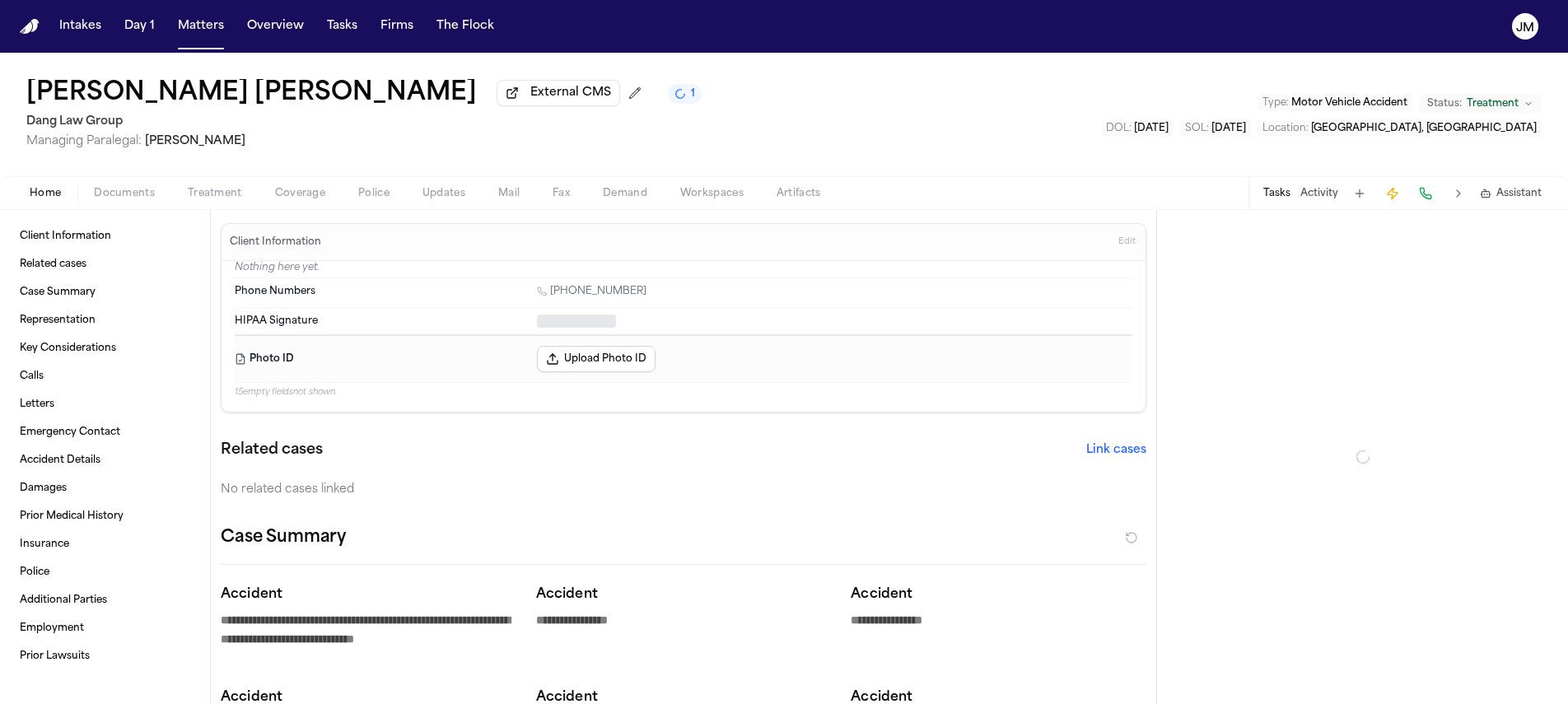
type textarea "*"
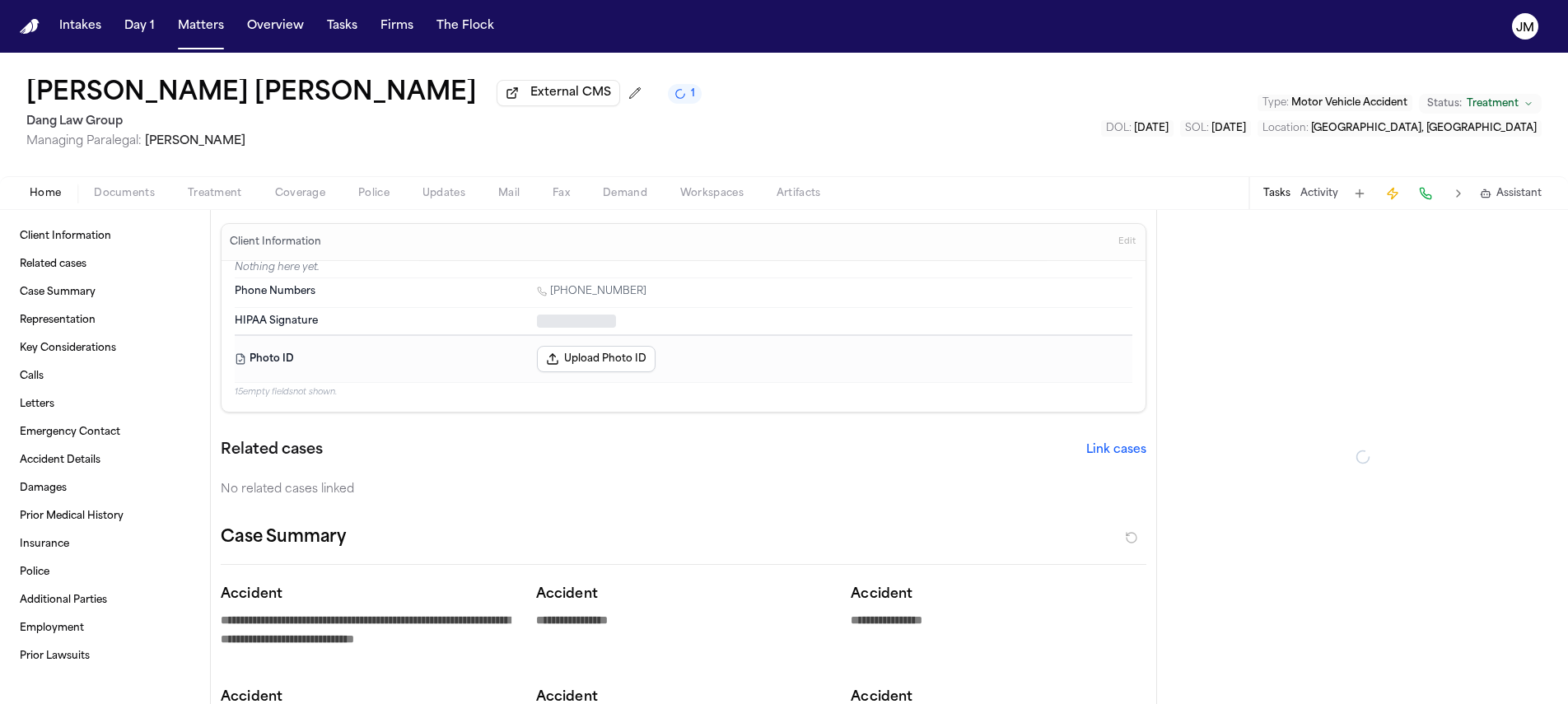
type textarea "*"
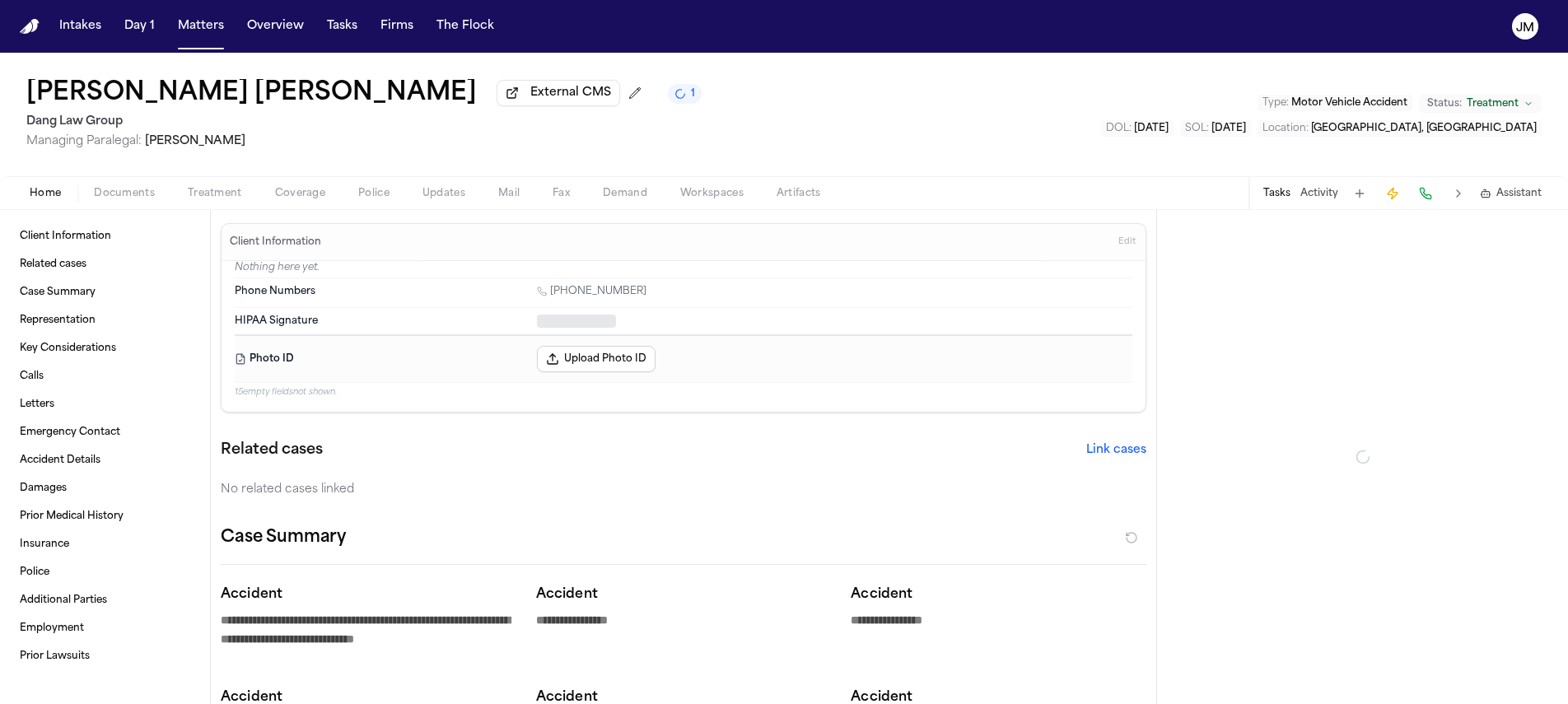
type textarea "*"
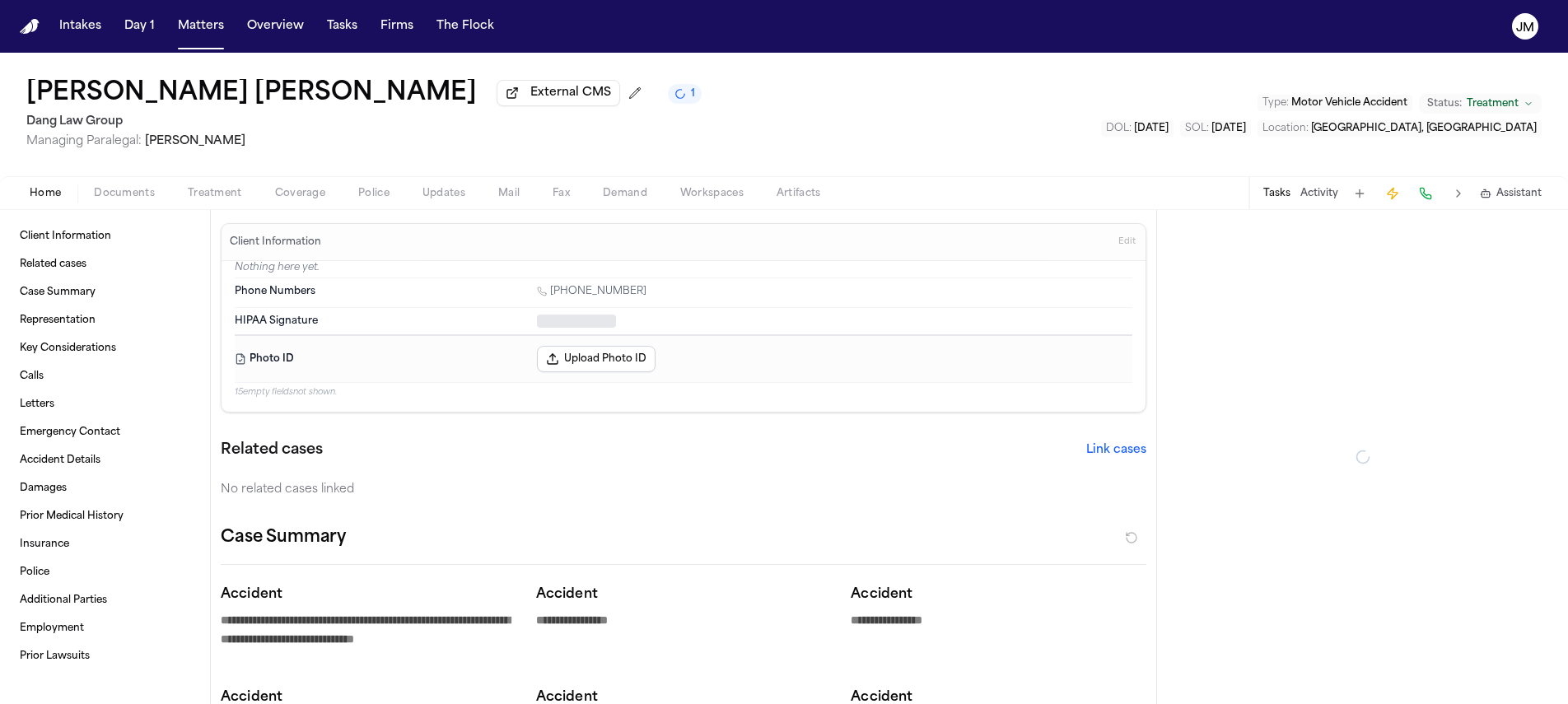
type textarea "*"
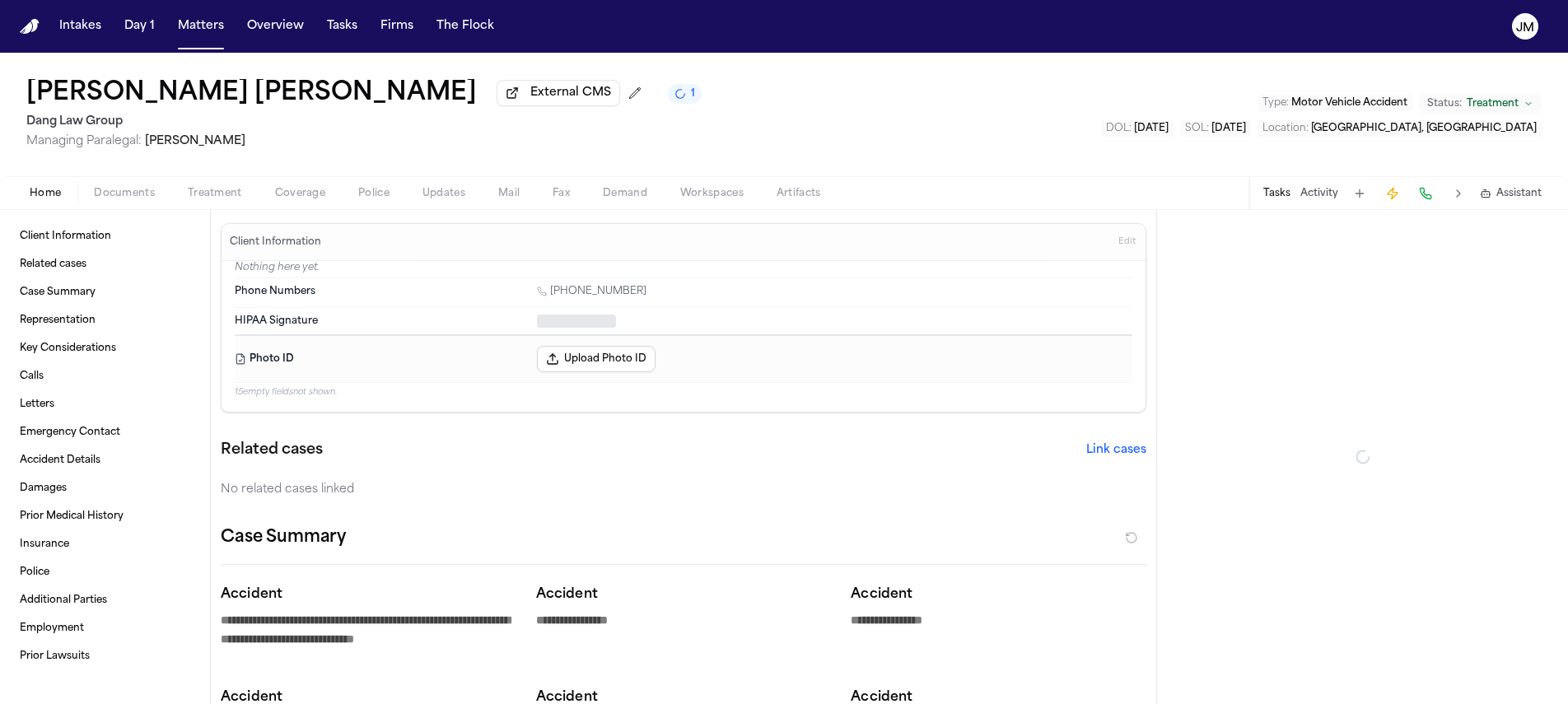
type textarea "*"
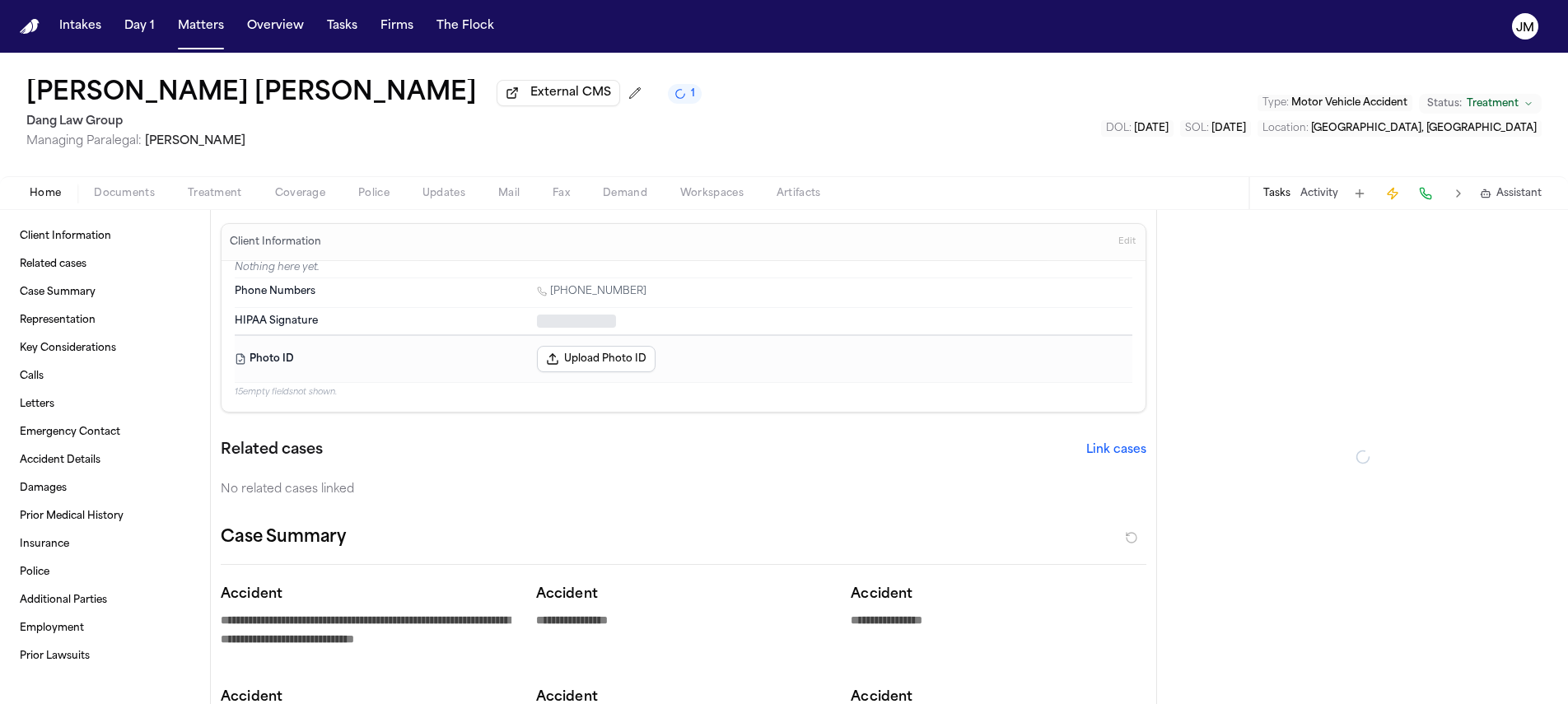
type textarea "*"
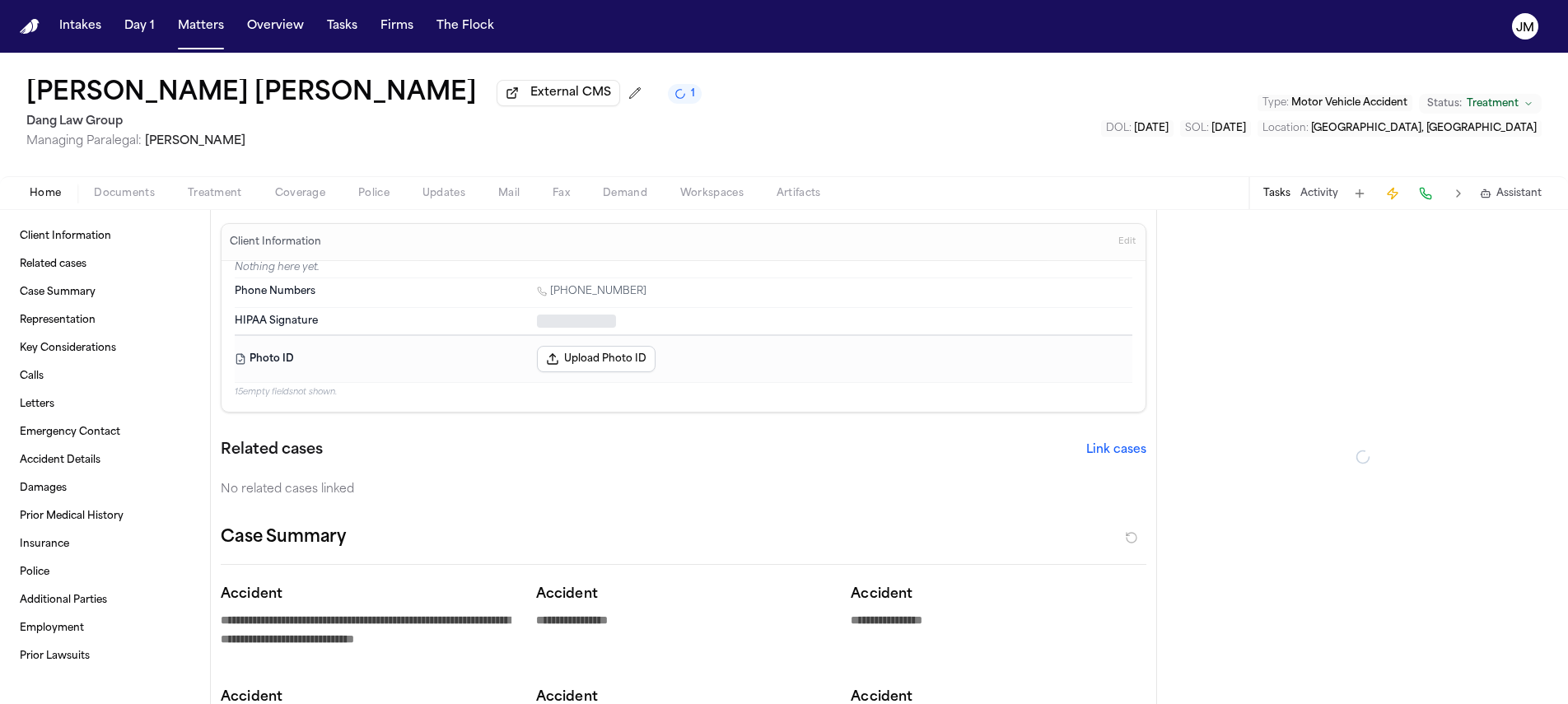
type textarea "*"
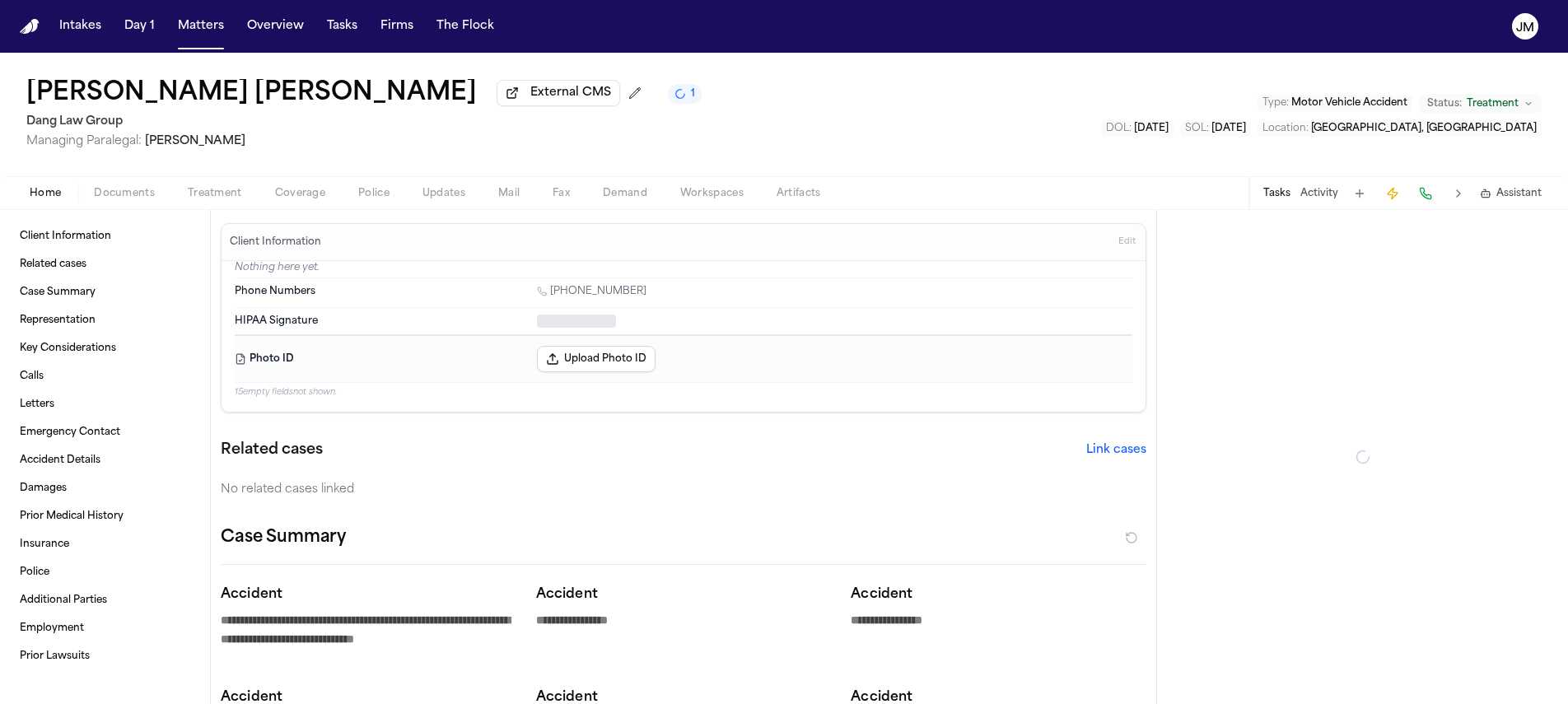
type textarea "*"
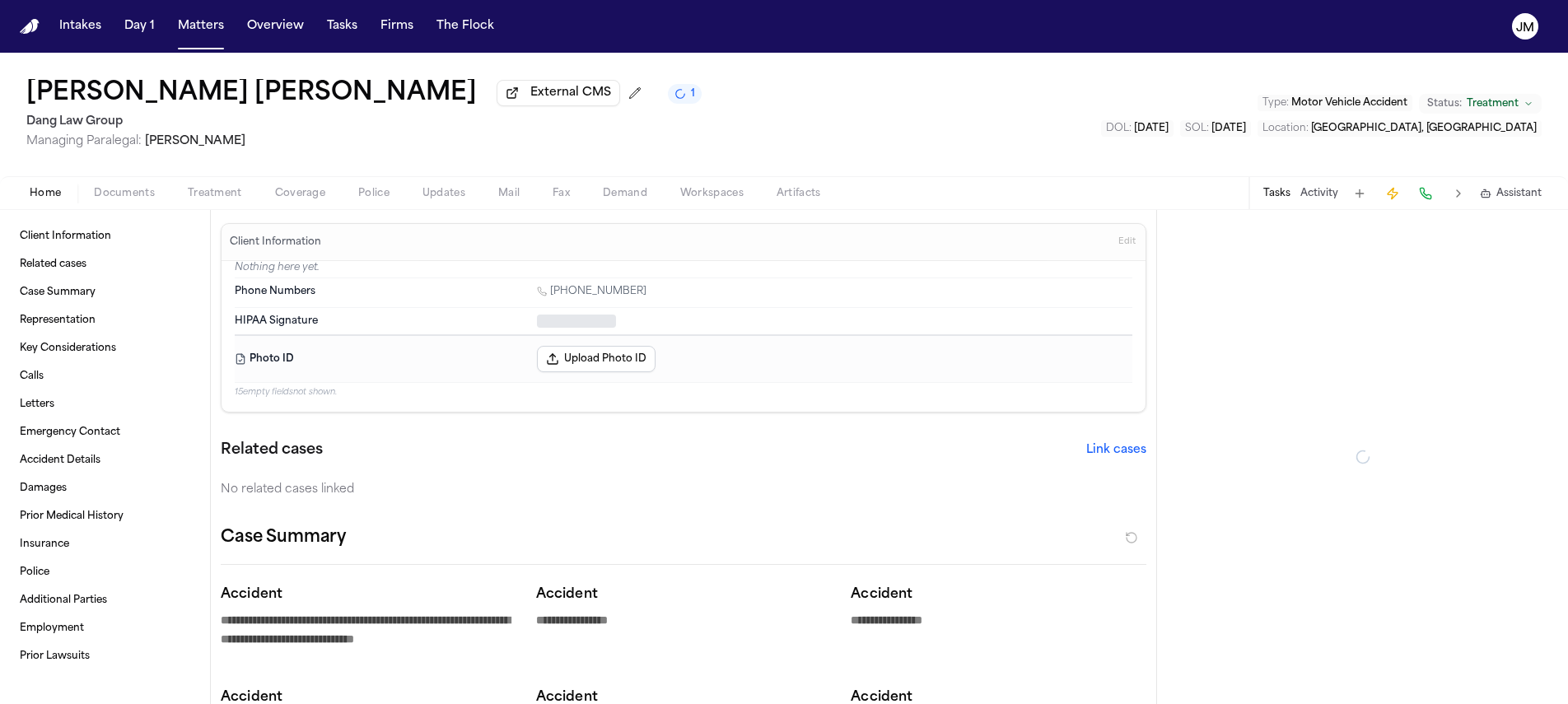
type textarea "*"
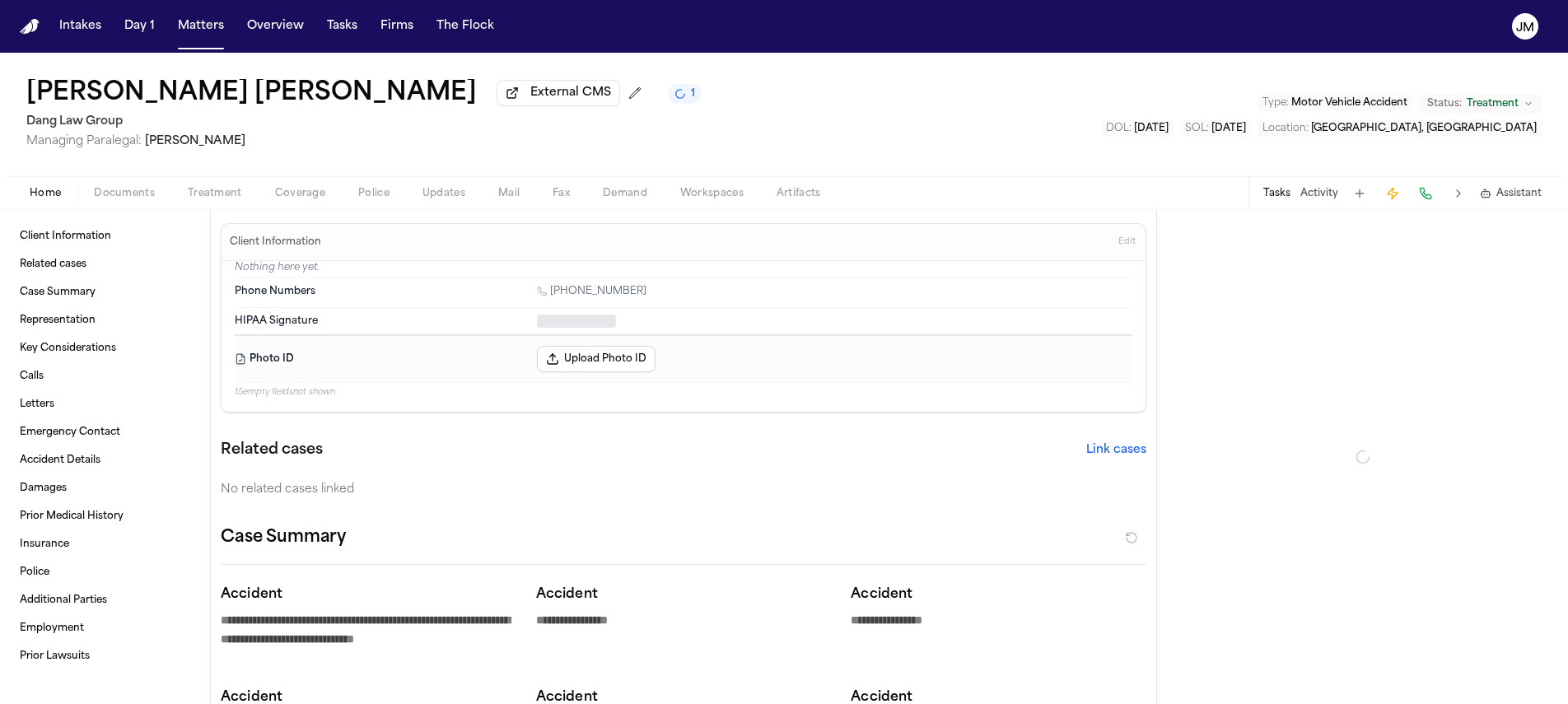
type textarea "*"
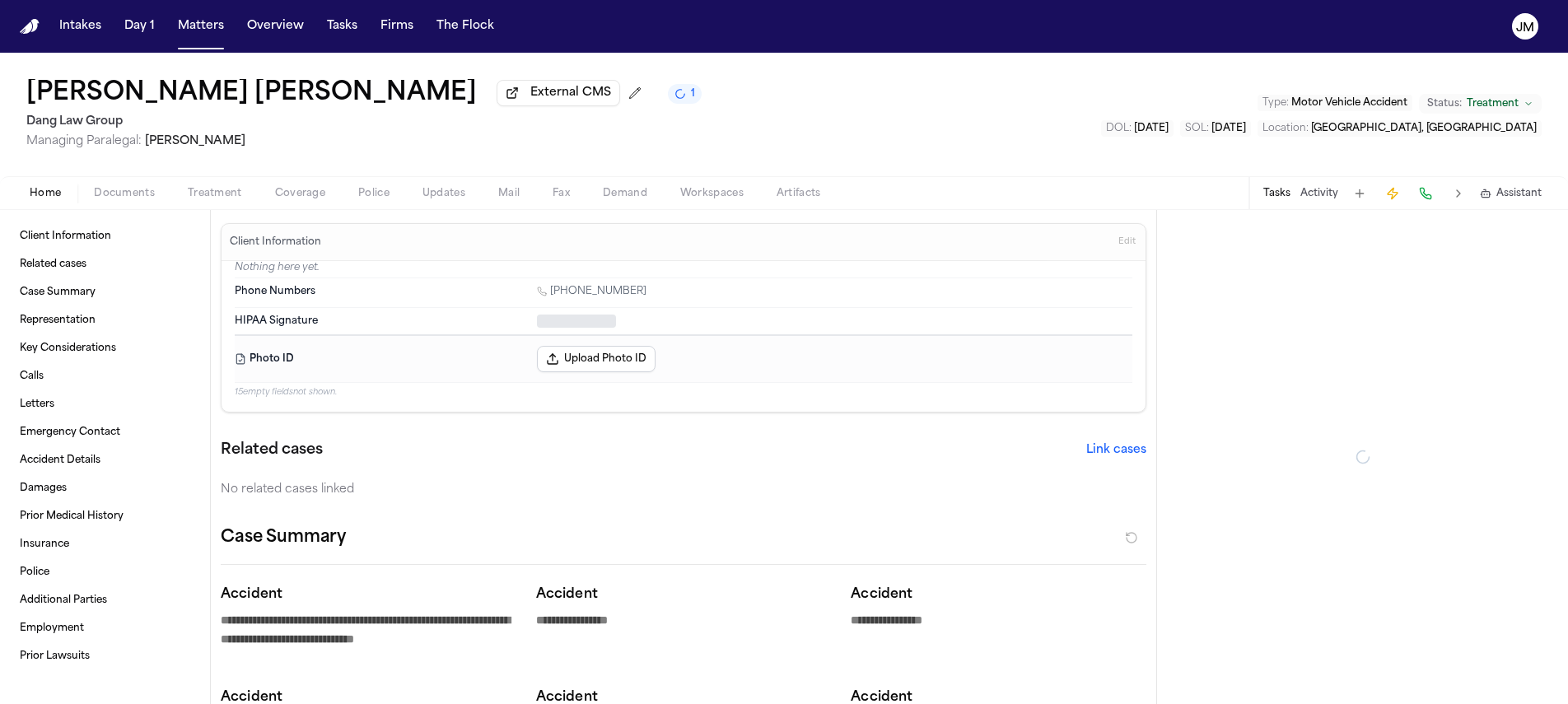
type textarea "*"
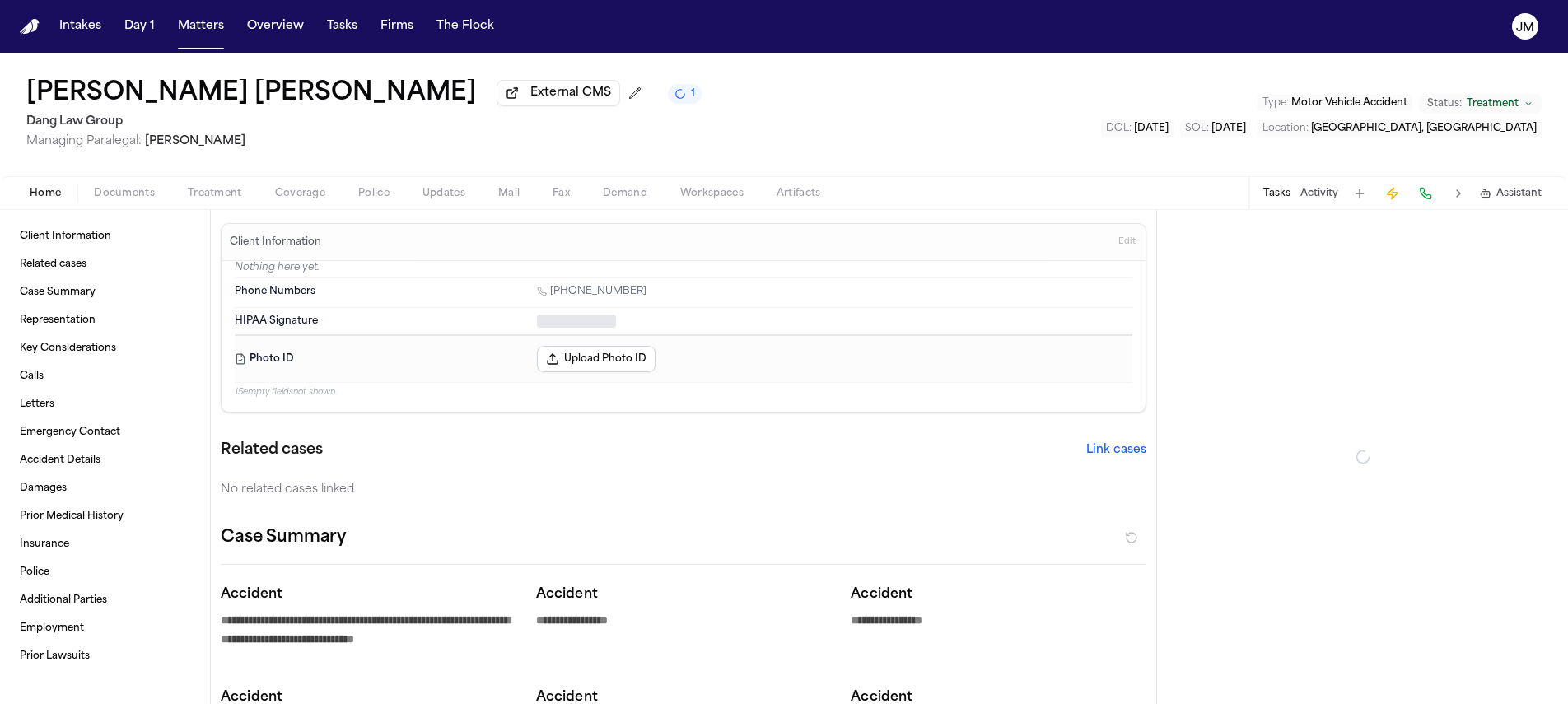
type textarea "*"
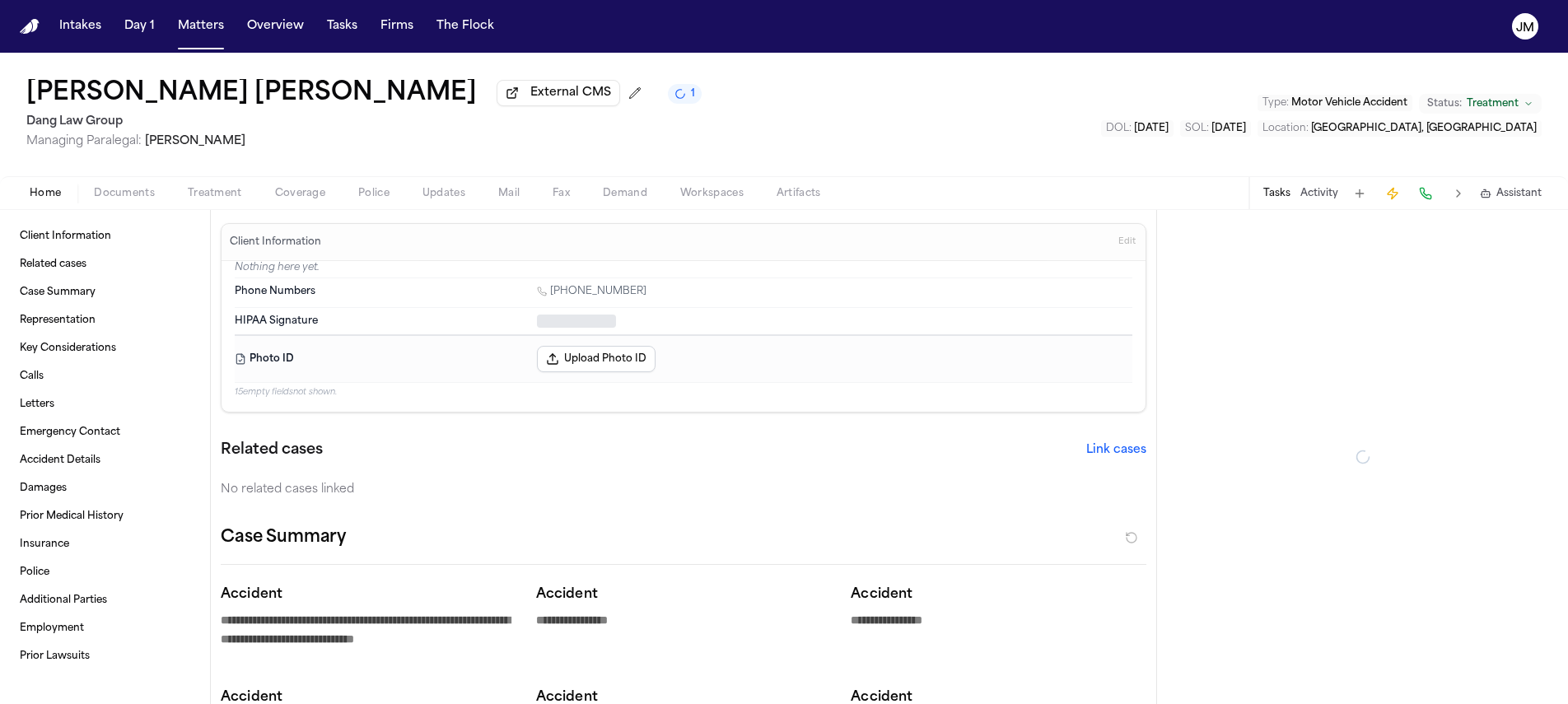
type textarea "*"
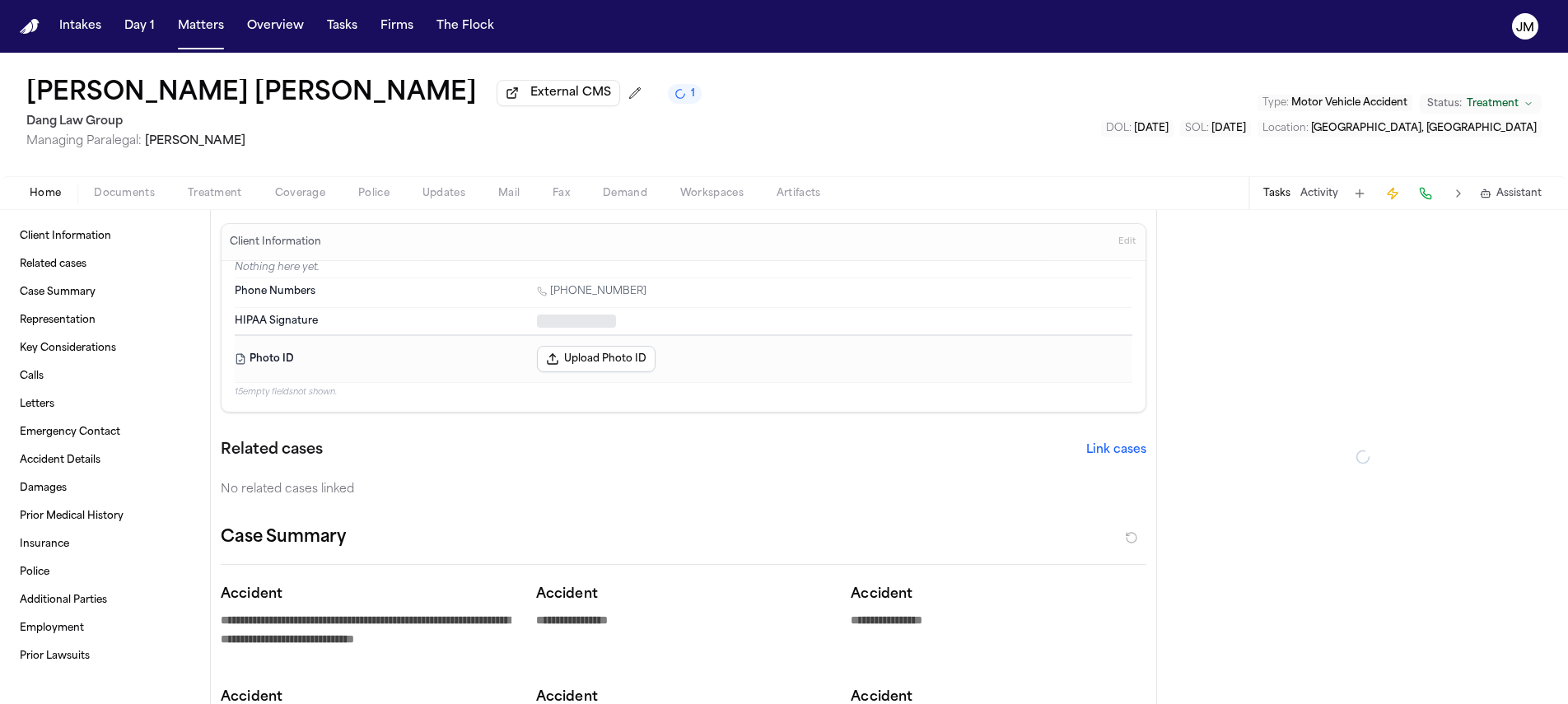
type textarea "*"
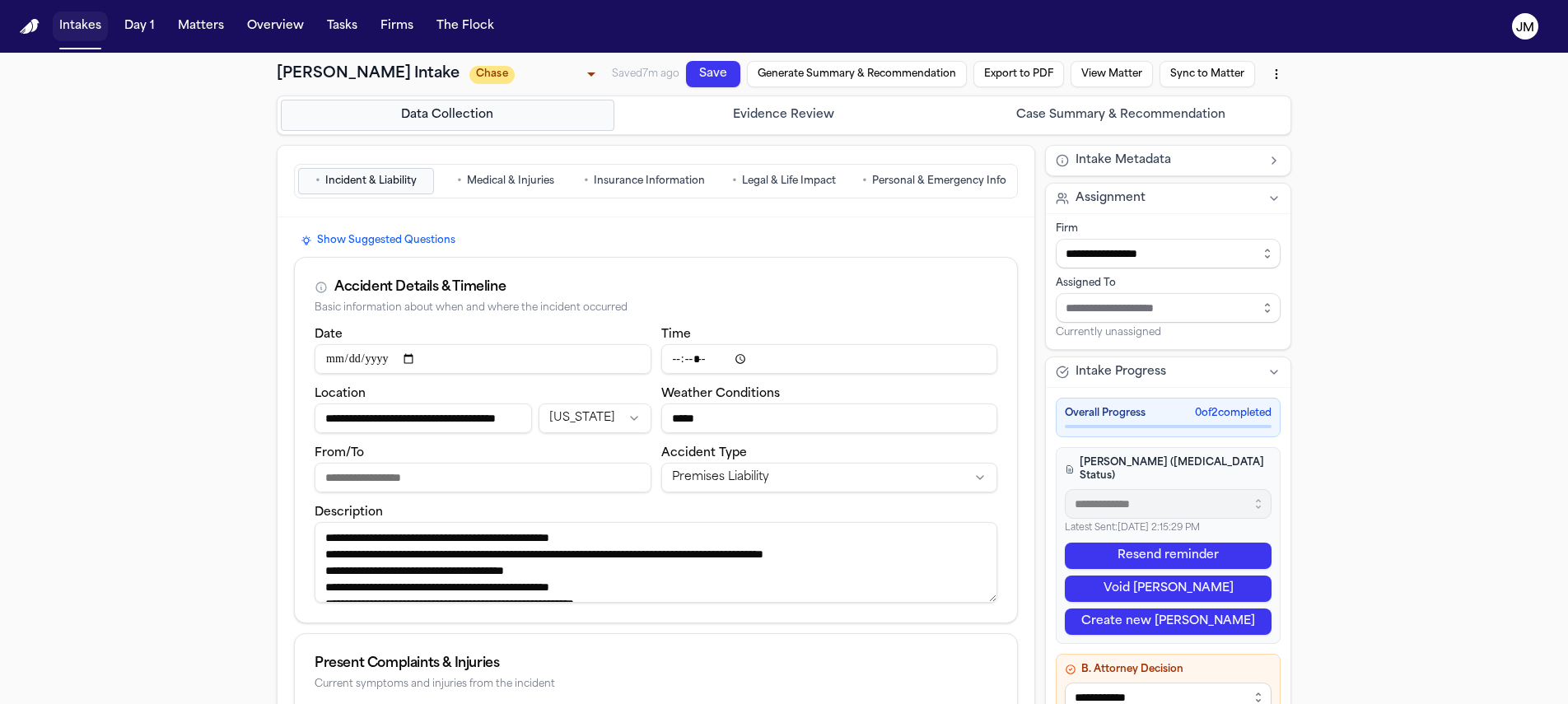
click at [66, 19] on button "Intakes" at bounding box center [80, 26] width 56 height 30
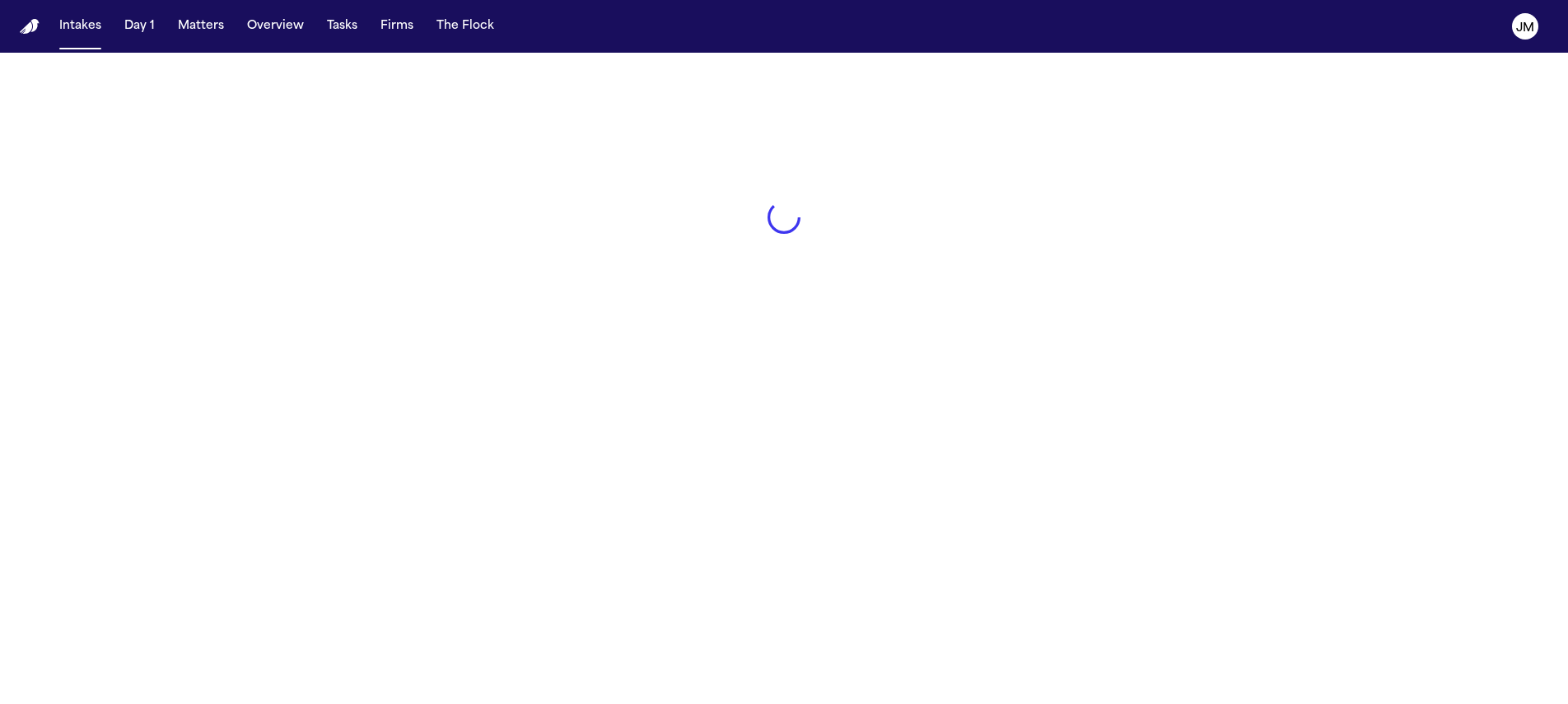
click at [53, 11] on button "Intakes" at bounding box center [80, 26] width 56 height 30
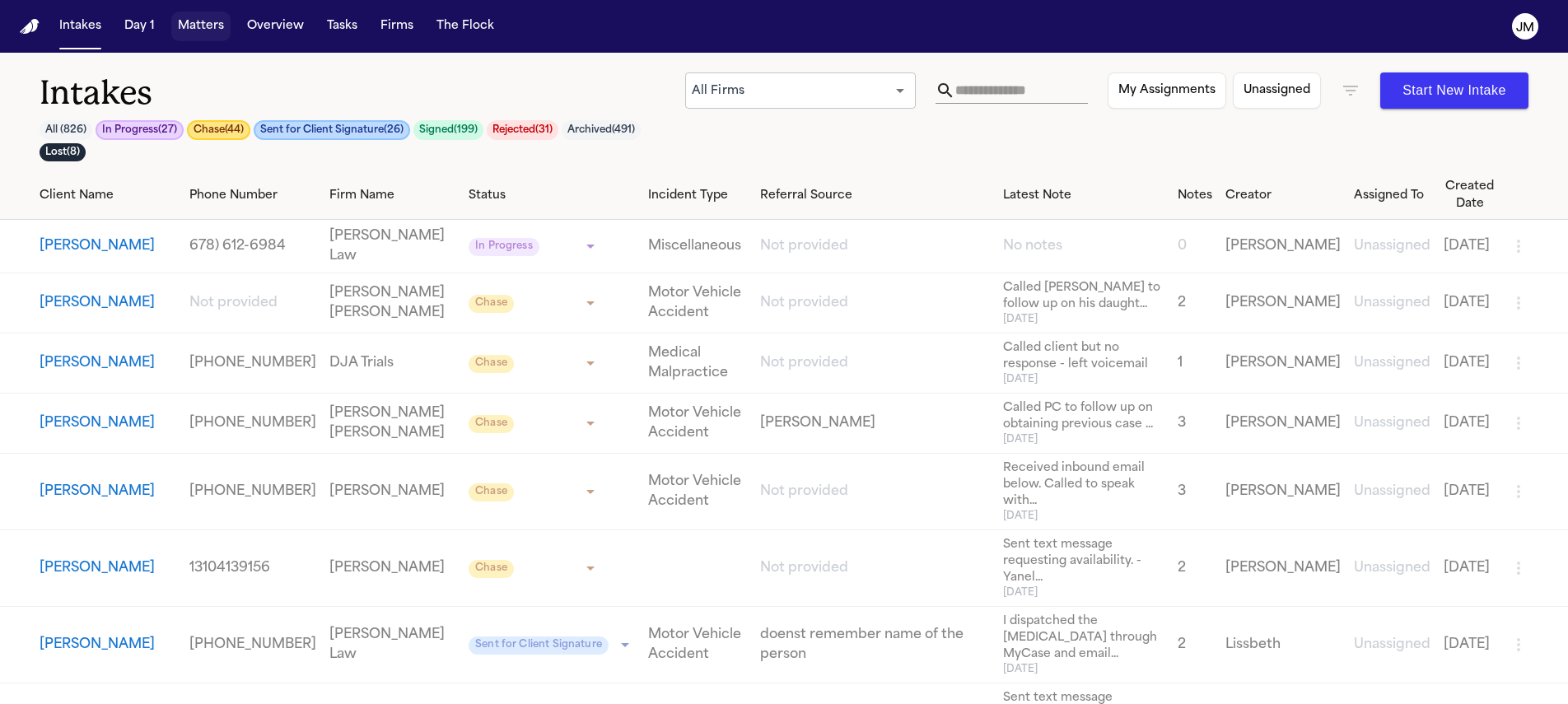
click at [215, 30] on button "Matters" at bounding box center [201, 26] width 59 height 30
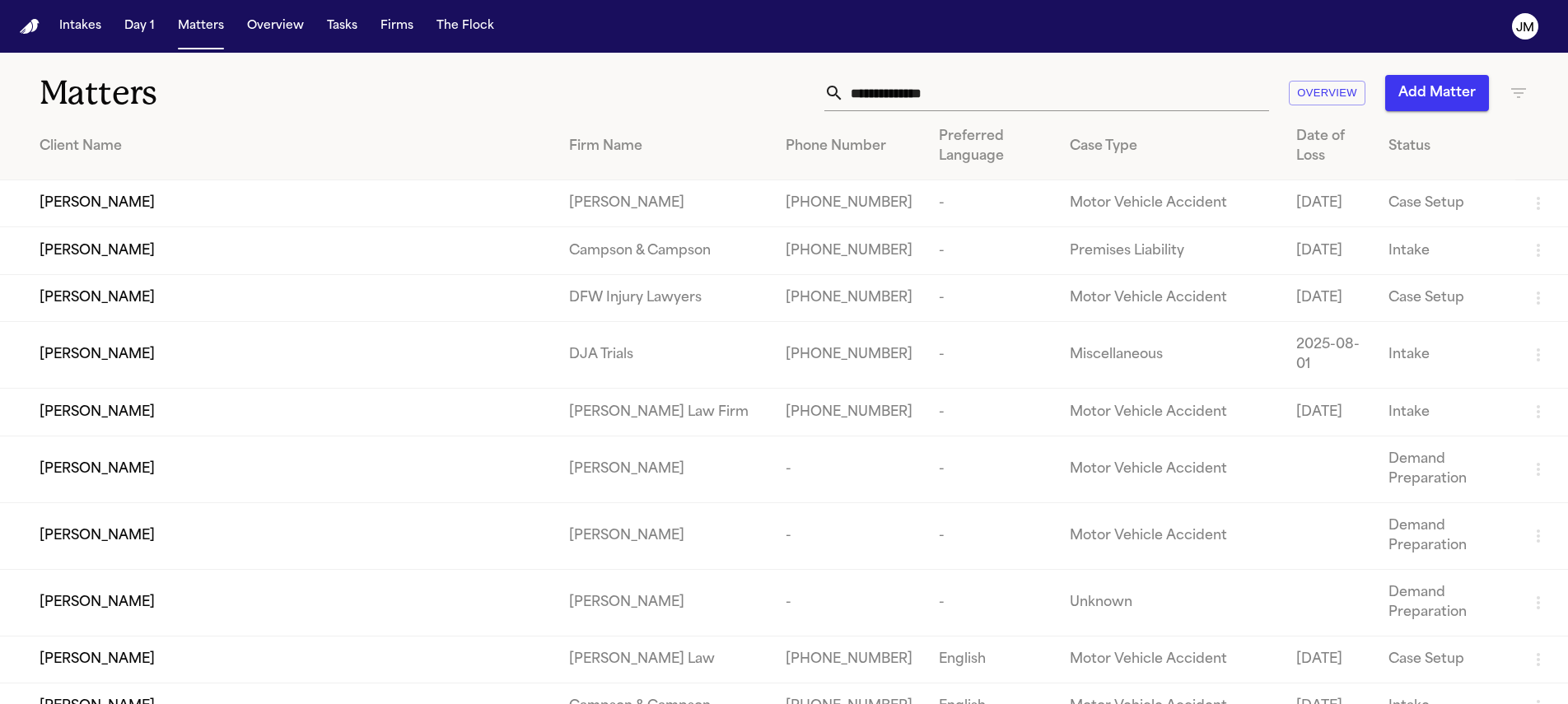
click at [920, 92] on input "text" at bounding box center [1057, 93] width 425 height 36
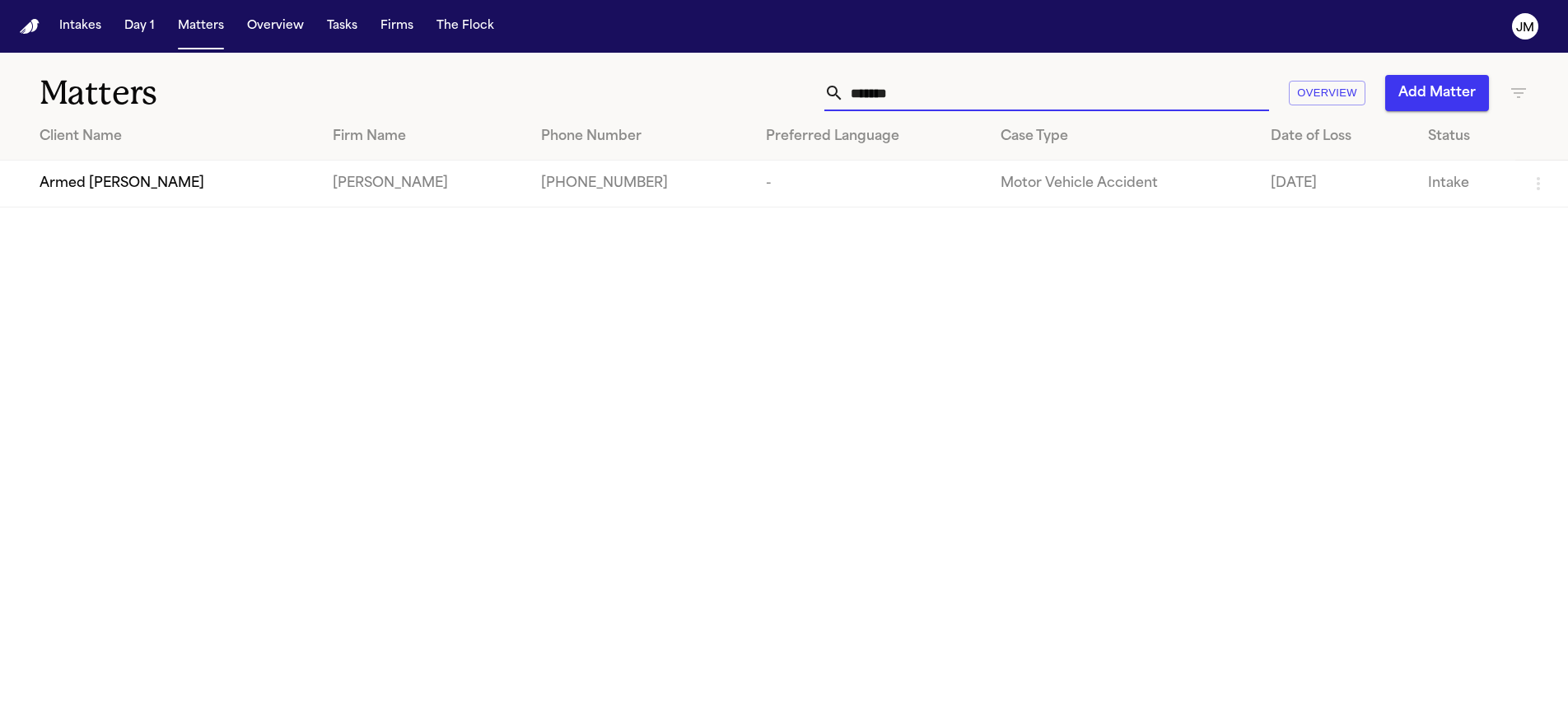
type input "*******"
click at [150, 190] on div "Armed [PERSON_NAME]" at bounding box center [172, 183] width 267 height 20
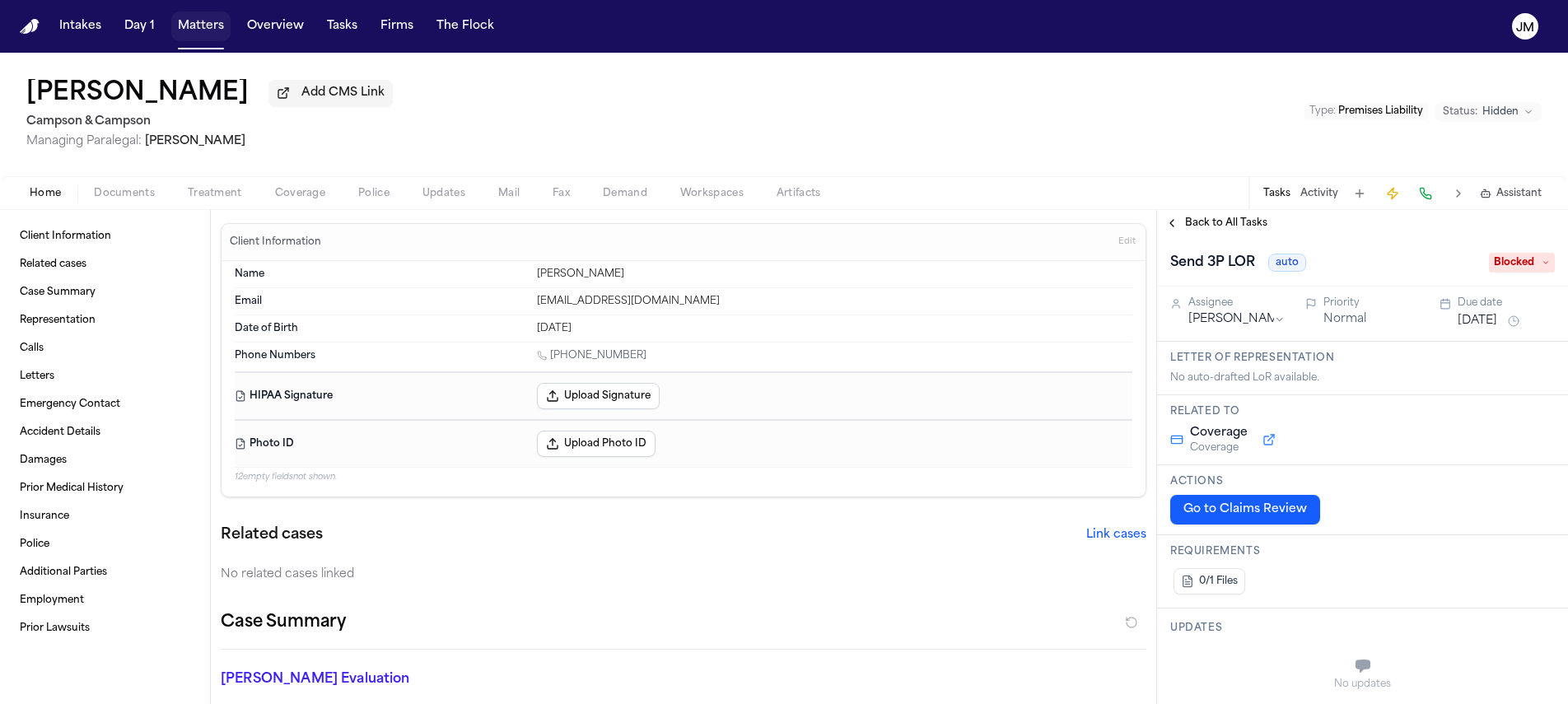
click at [203, 38] on button "Matters" at bounding box center [201, 26] width 59 height 30
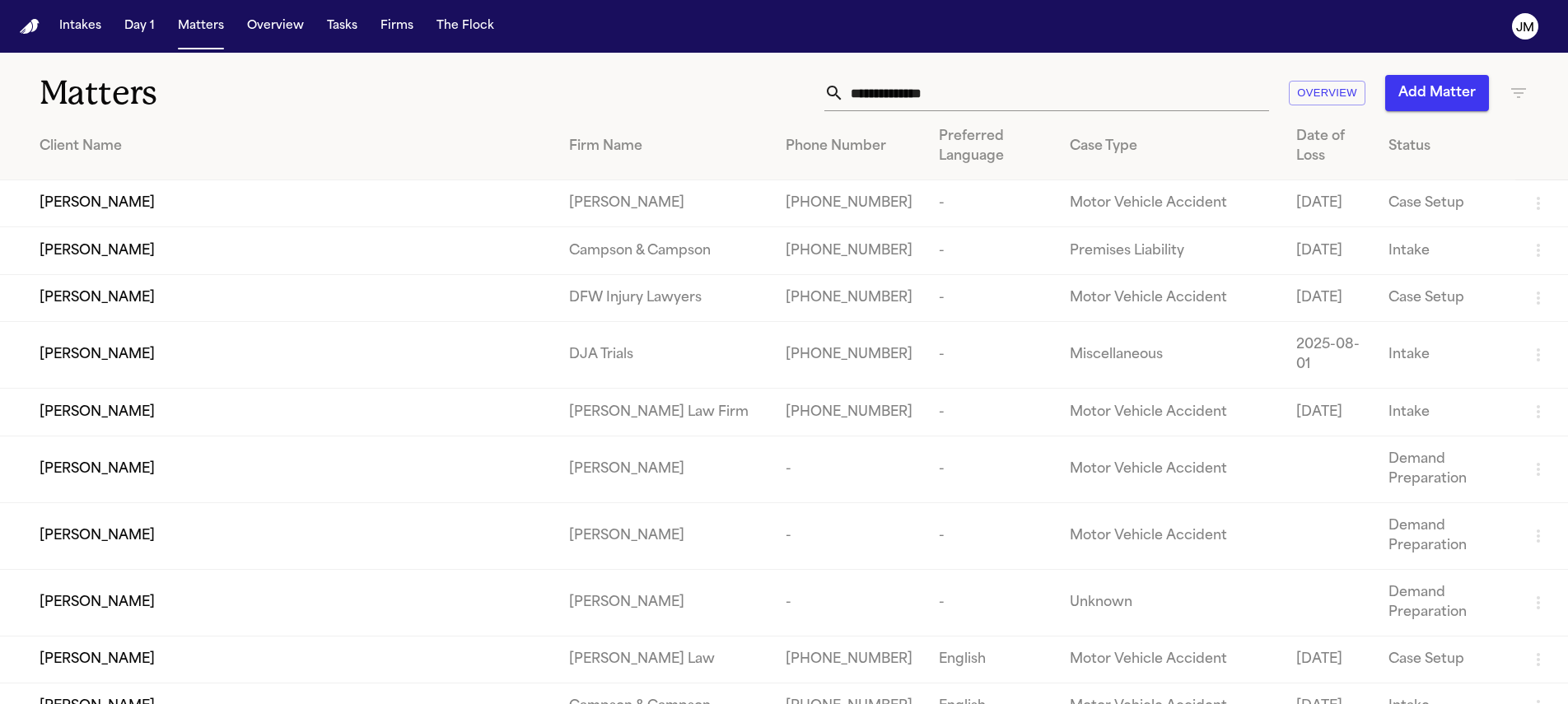
click at [864, 93] on input "text" at bounding box center [1057, 93] width 425 height 36
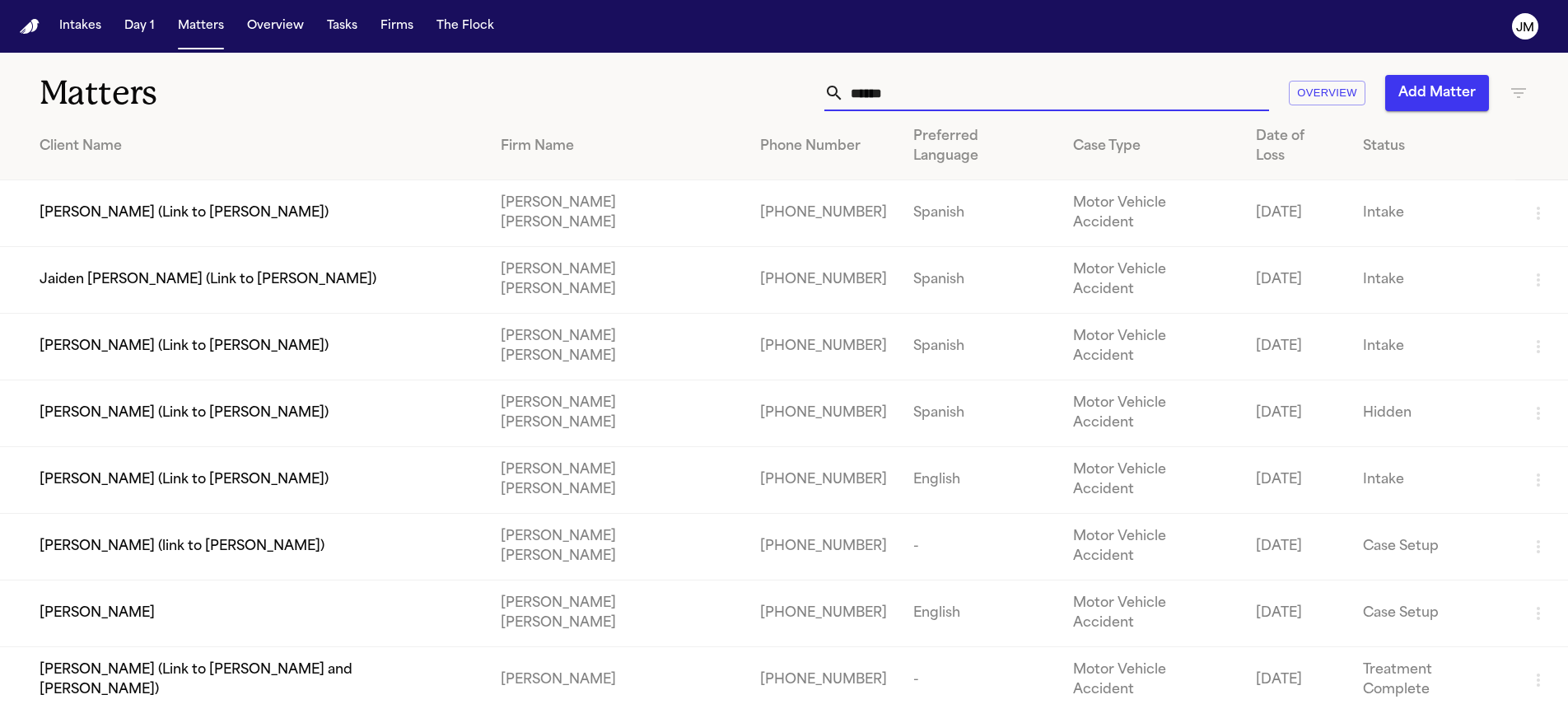
type input "******"
click at [185, 603] on div "[PERSON_NAME]" at bounding box center [257, 613] width 435 height 20
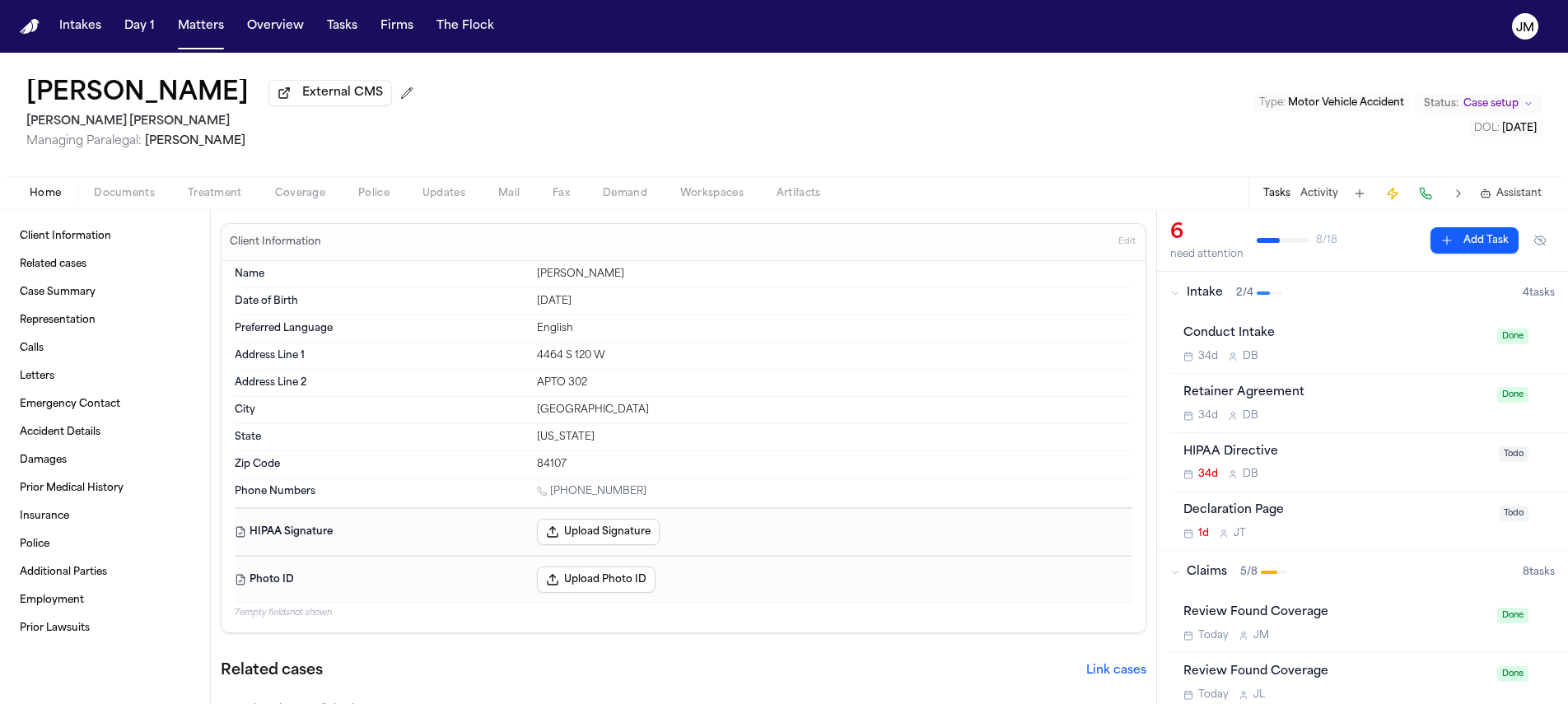
click at [321, 200] on span "Coverage" at bounding box center [300, 193] width 50 height 13
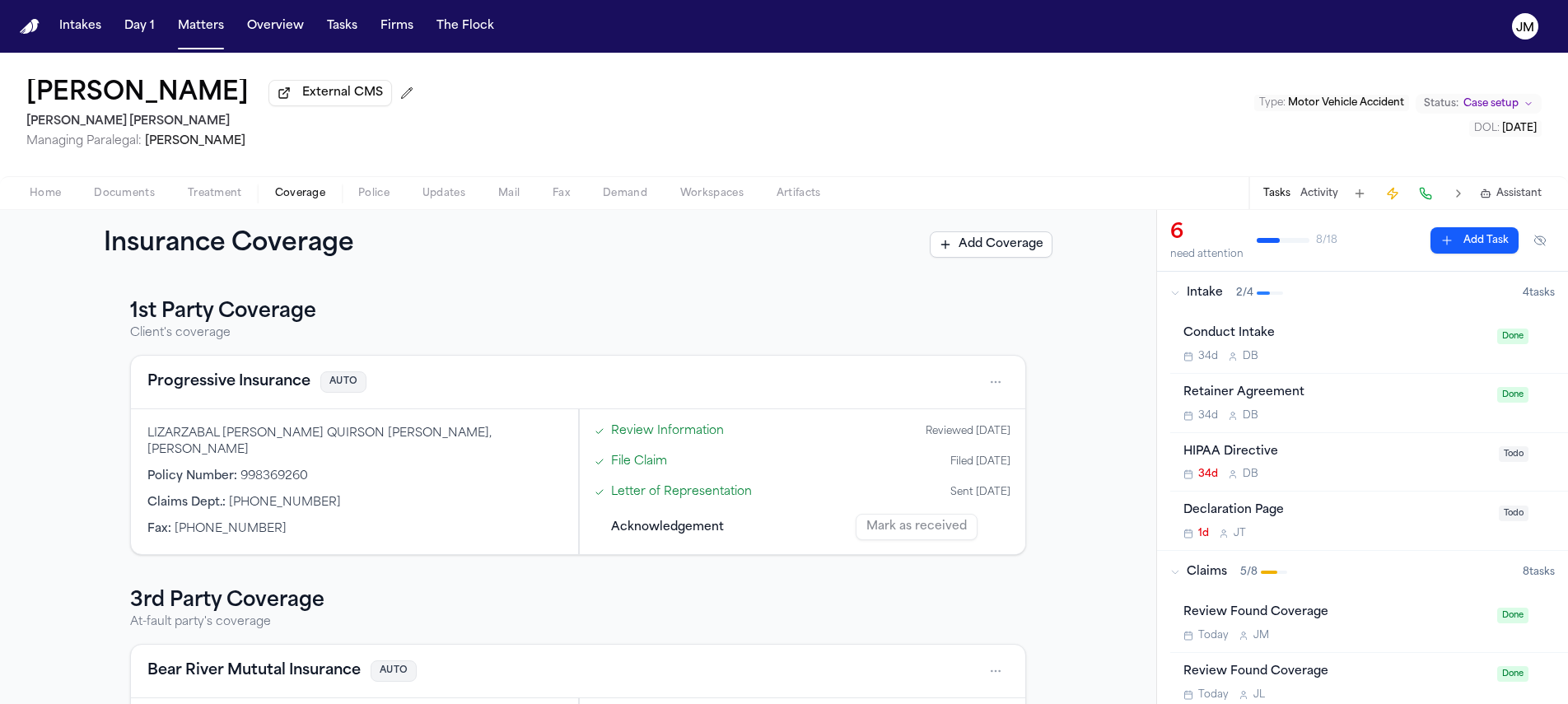
click at [985, 395] on html "Intakes Day 1 Matters Overview Tasks Firms The [PERSON_NAME] [PERSON_NAME] Exte…" at bounding box center [784, 352] width 1568 height 704
click at [947, 421] on div "View coverage details" at bounding box center [937, 428] width 124 height 43
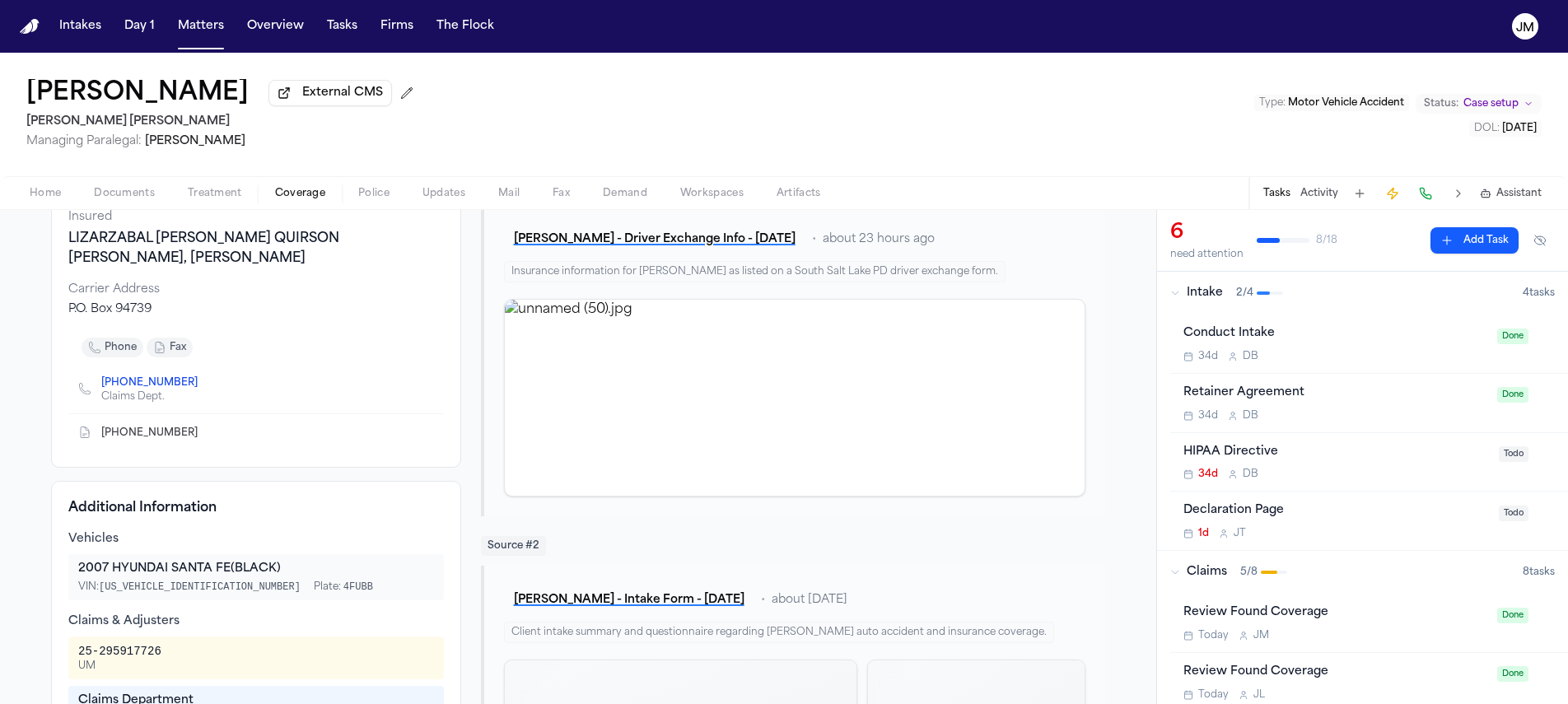
scroll to position [170, 0]
click at [34, 200] on span "Home" at bounding box center [45, 193] width 32 height 13
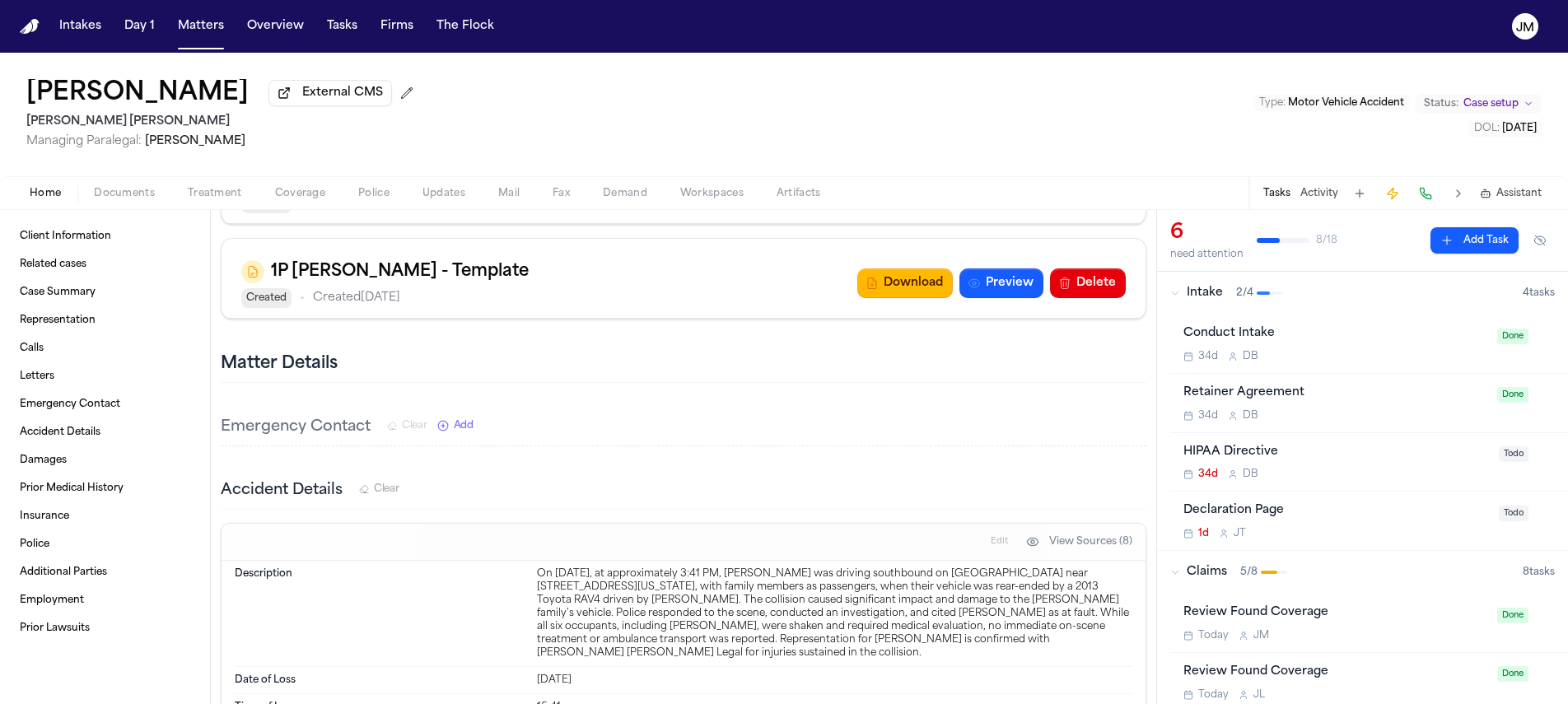
scroll to position [1721, 0]
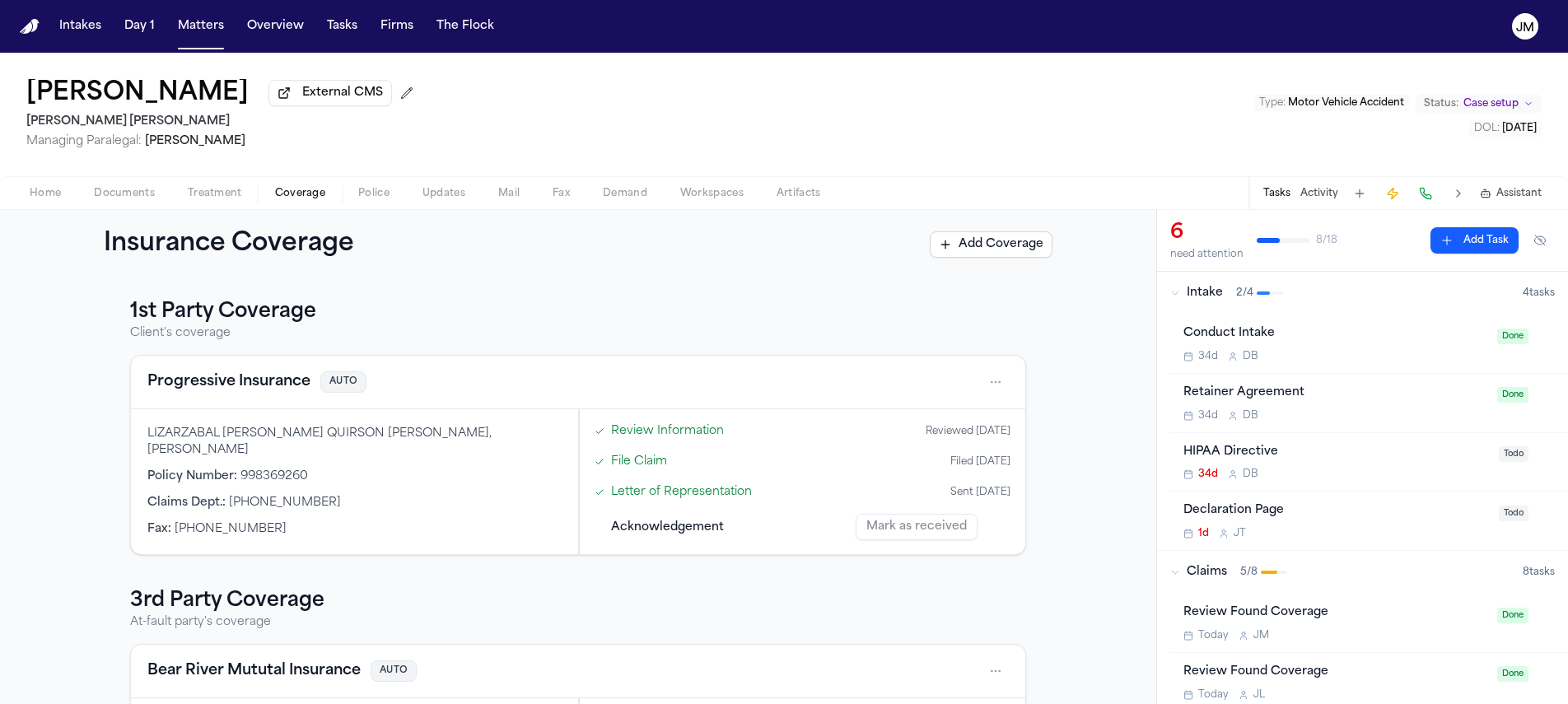
click at [295, 200] on span "Coverage" at bounding box center [300, 193] width 50 height 13
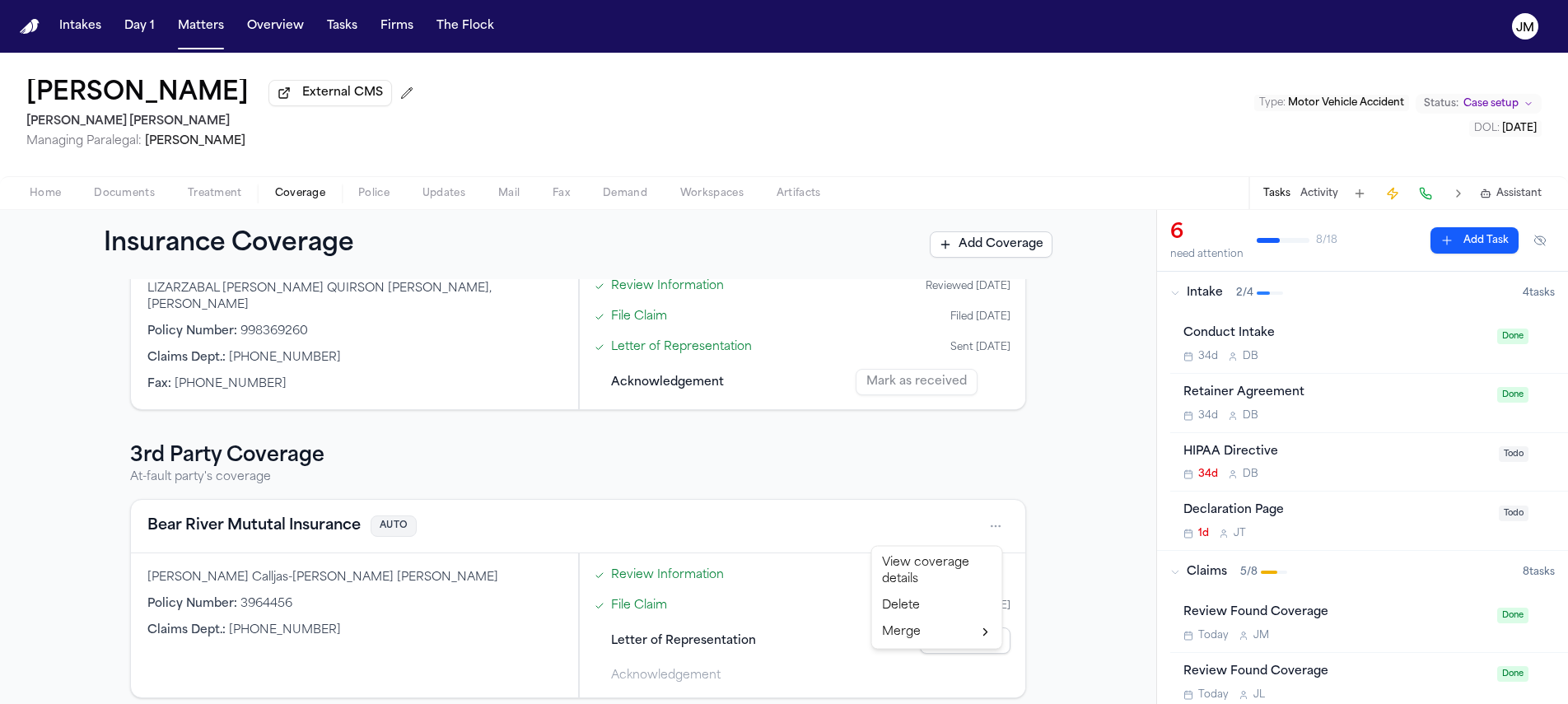
click at [988, 523] on html "Intakes Day 1 Matters Overview Tasks Firms The [PERSON_NAME] [PERSON_NAME] Exte…" at bounding box center [784, 352] width 1568 height 704
click at [936, 561] on div "View coverage details" at bounding box center [937, 571] width 124 height 43
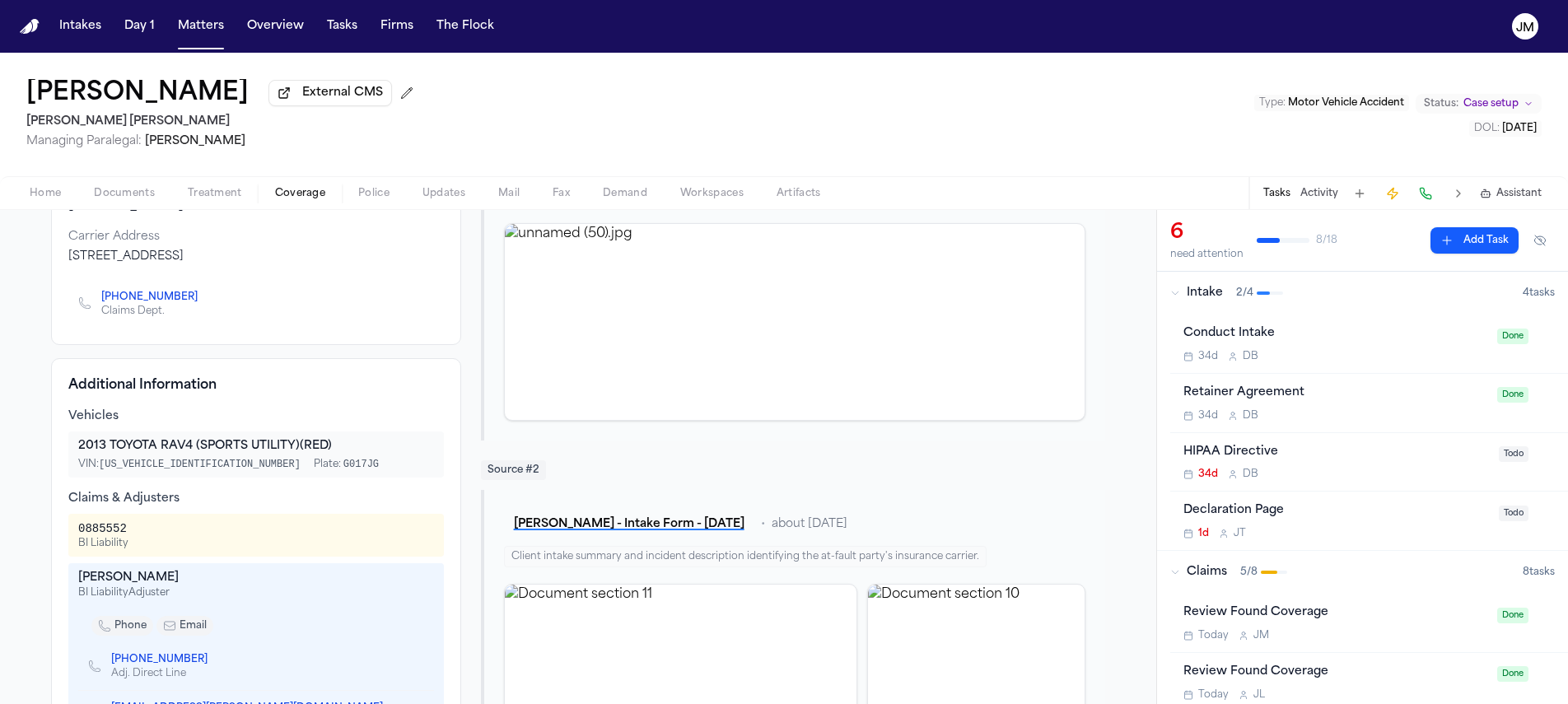
scroll to position [255, 0]
